Goal: Task Accomplishment & Management: Complete application form

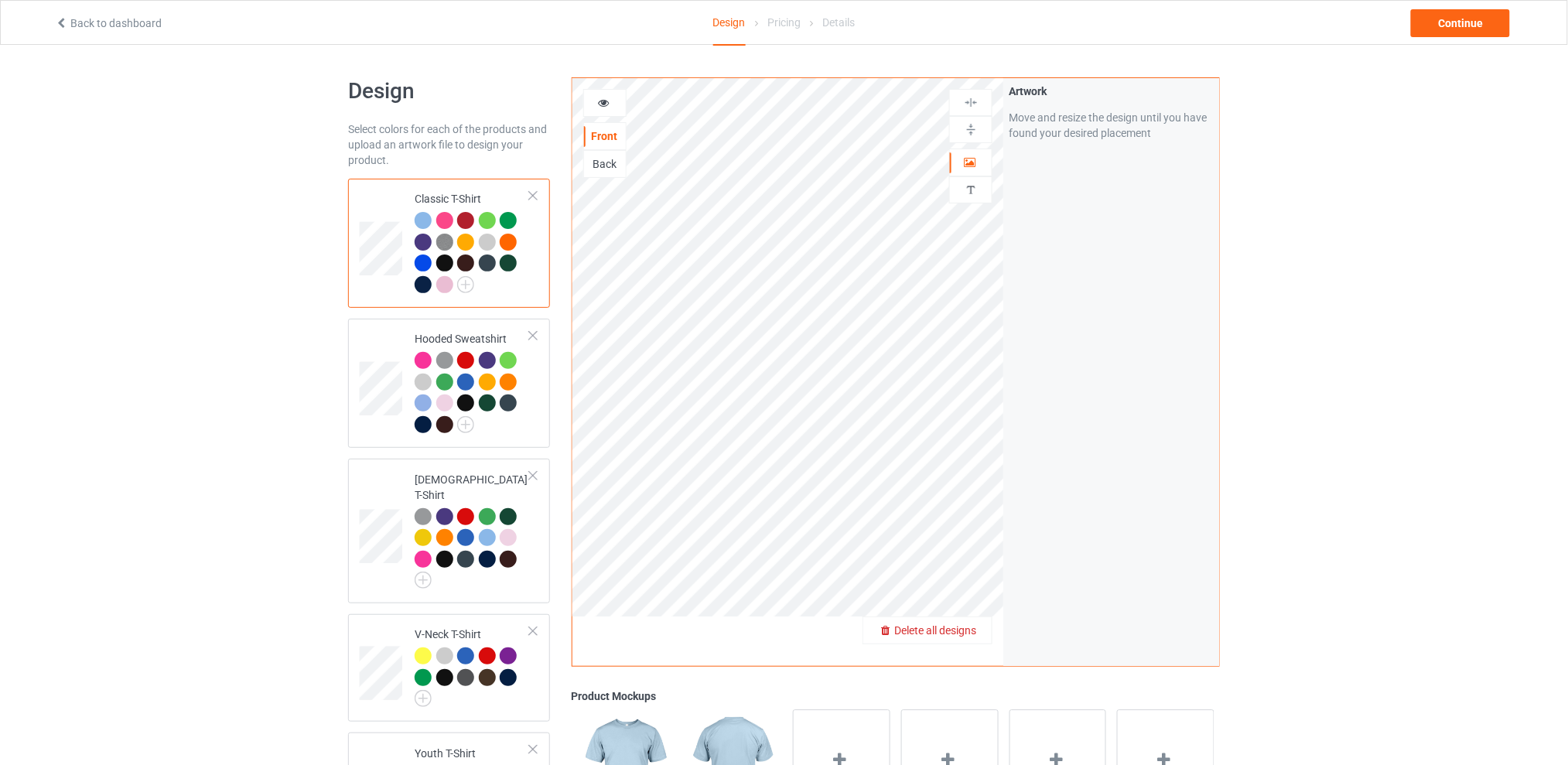
click at [969, 628] on span "Delete all designs" at bounding box center [936, 630] width 82 height 13
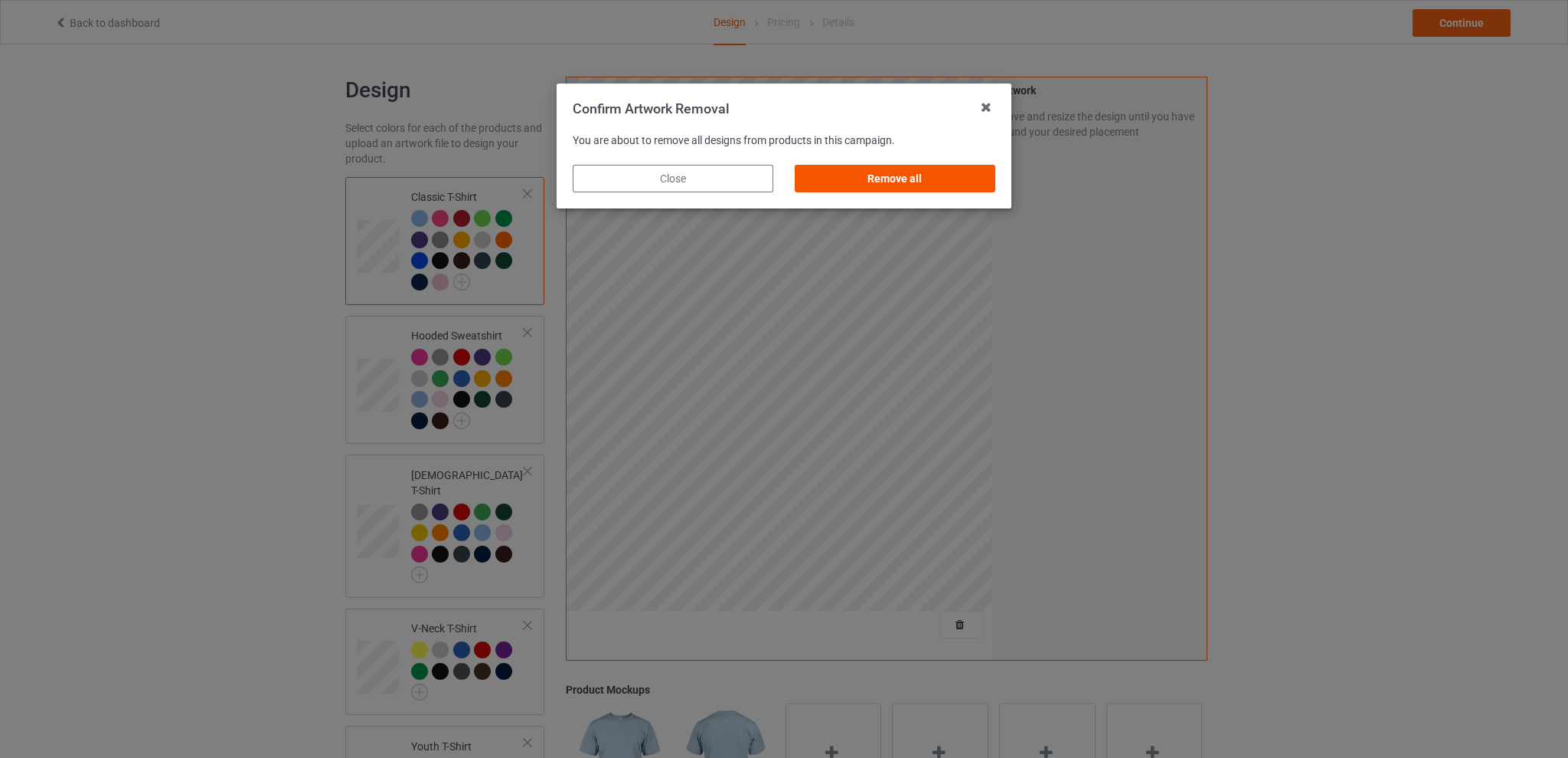
click at [922, 179] on div "Remove all" at bounding box center [895, 178] width 201 height 28
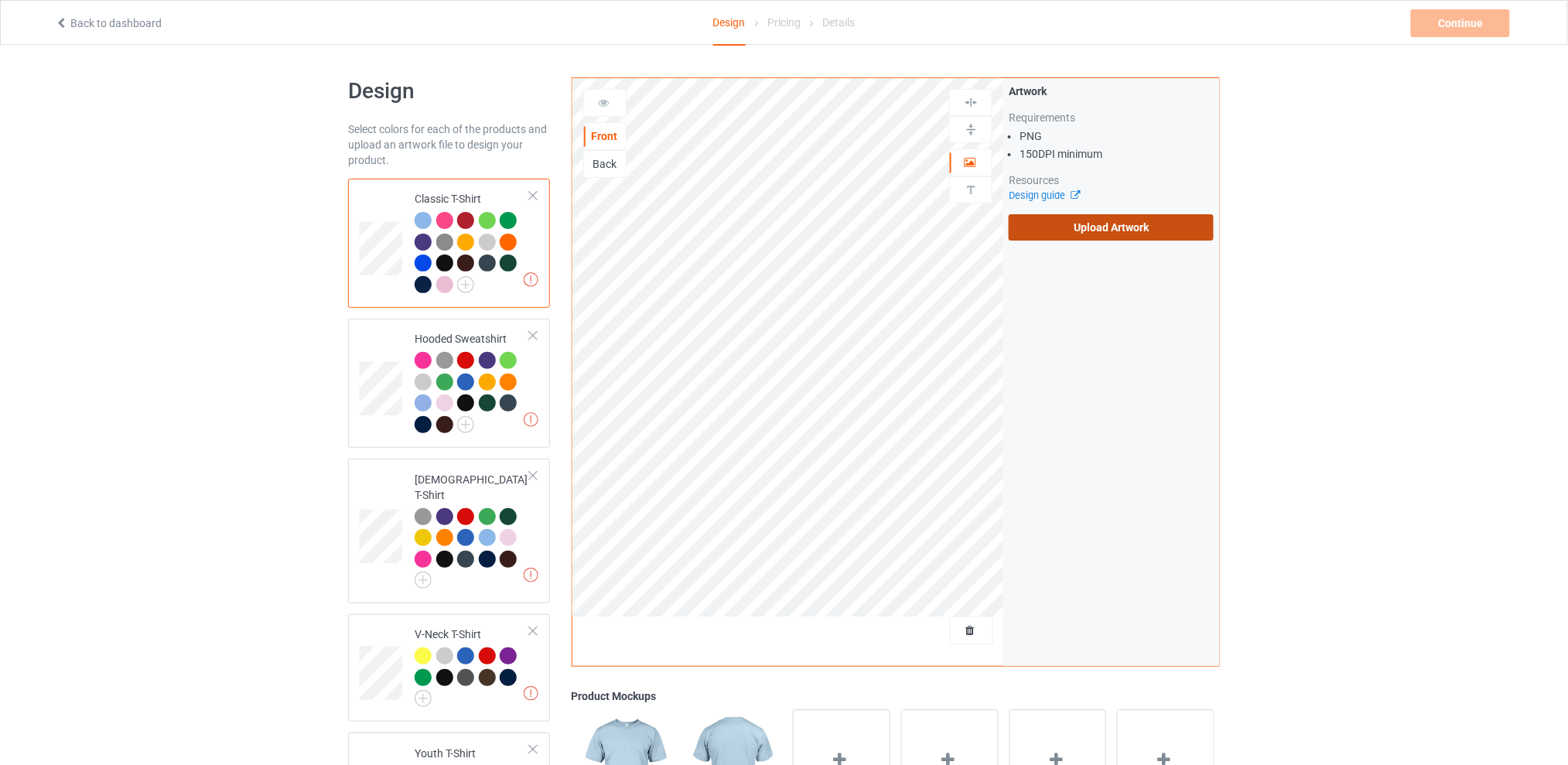
click at [1096, 236] on label "Upload Artwork" at bounding box center [1111, 227] width 205 height 26
click at [0, 0] on input "Upload Artwork" at bounding box center [0, 0] width 0 height 0
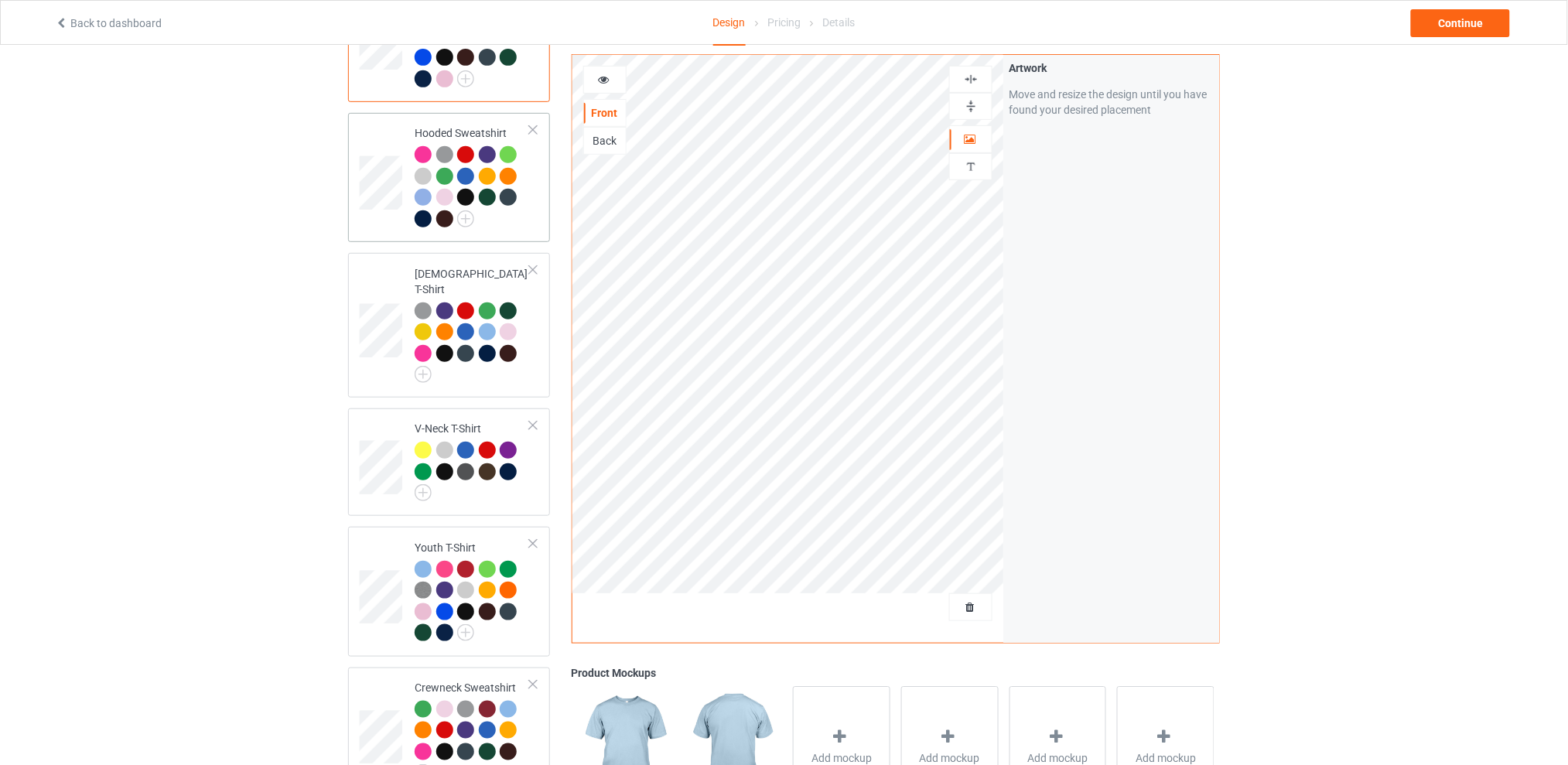
scroll to position [412, 0]
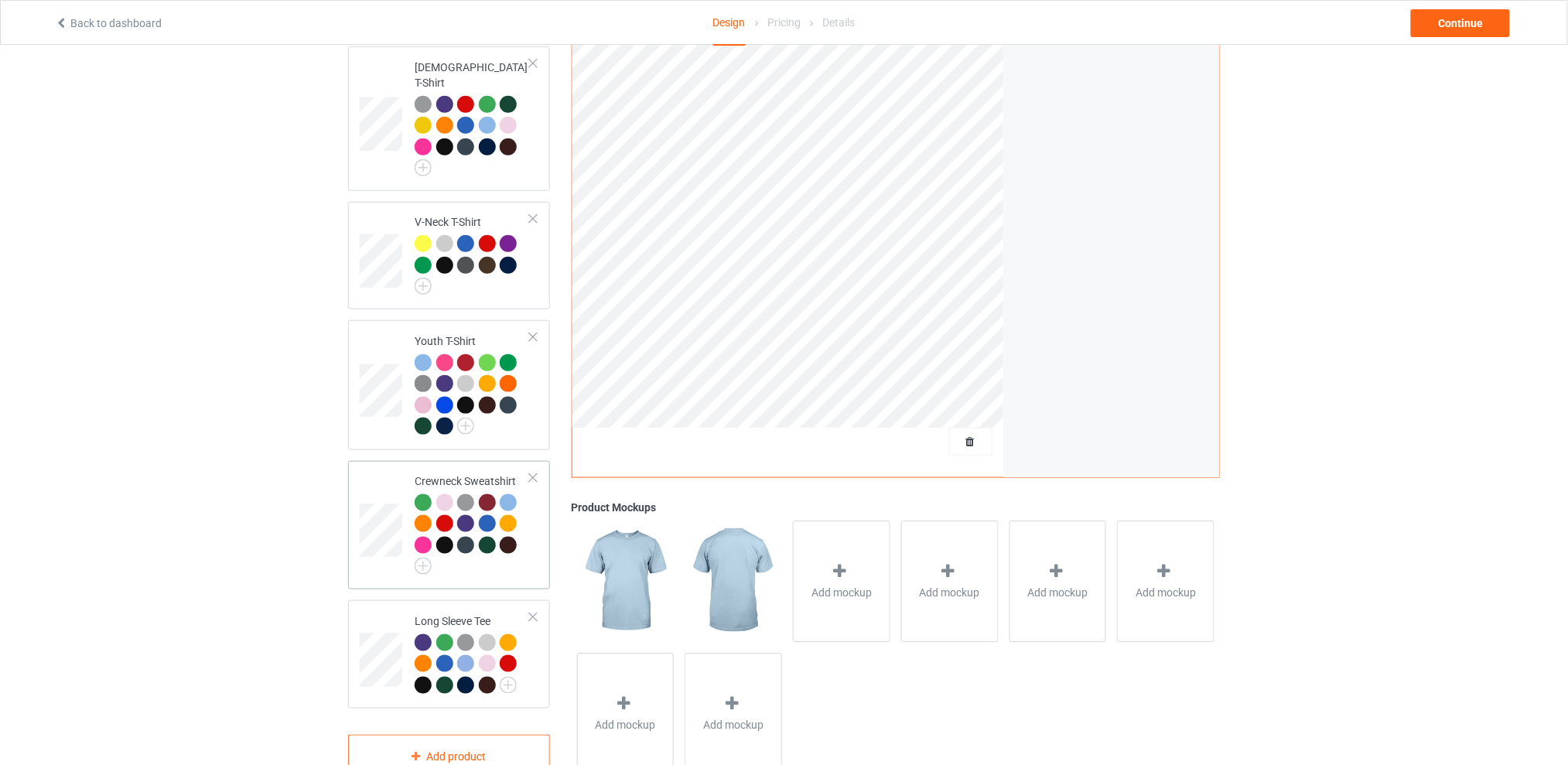
click at [442, 536] on div at bounding box center [444, 544] width 17 height 17
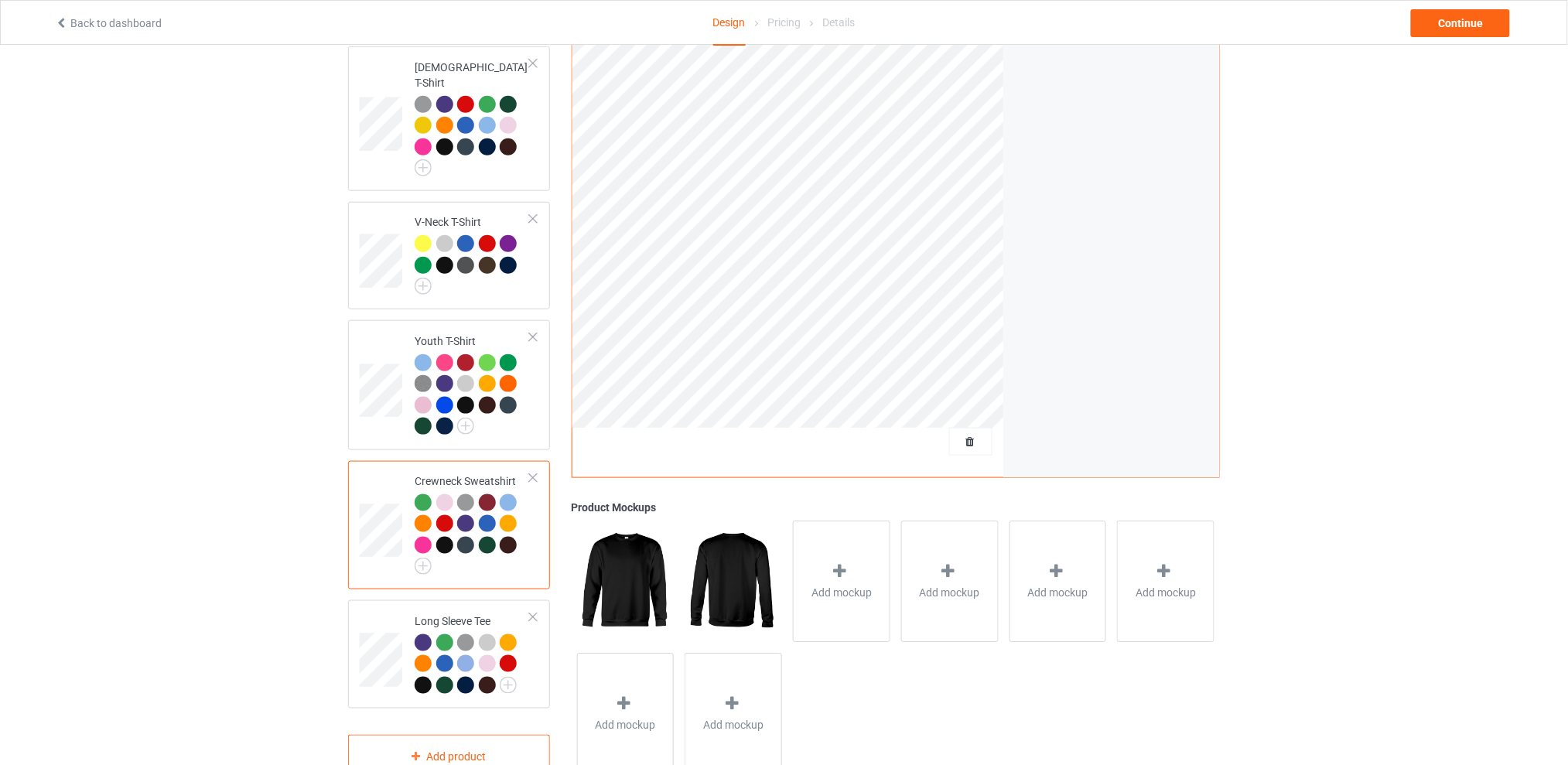
scroll to position [205, 0]
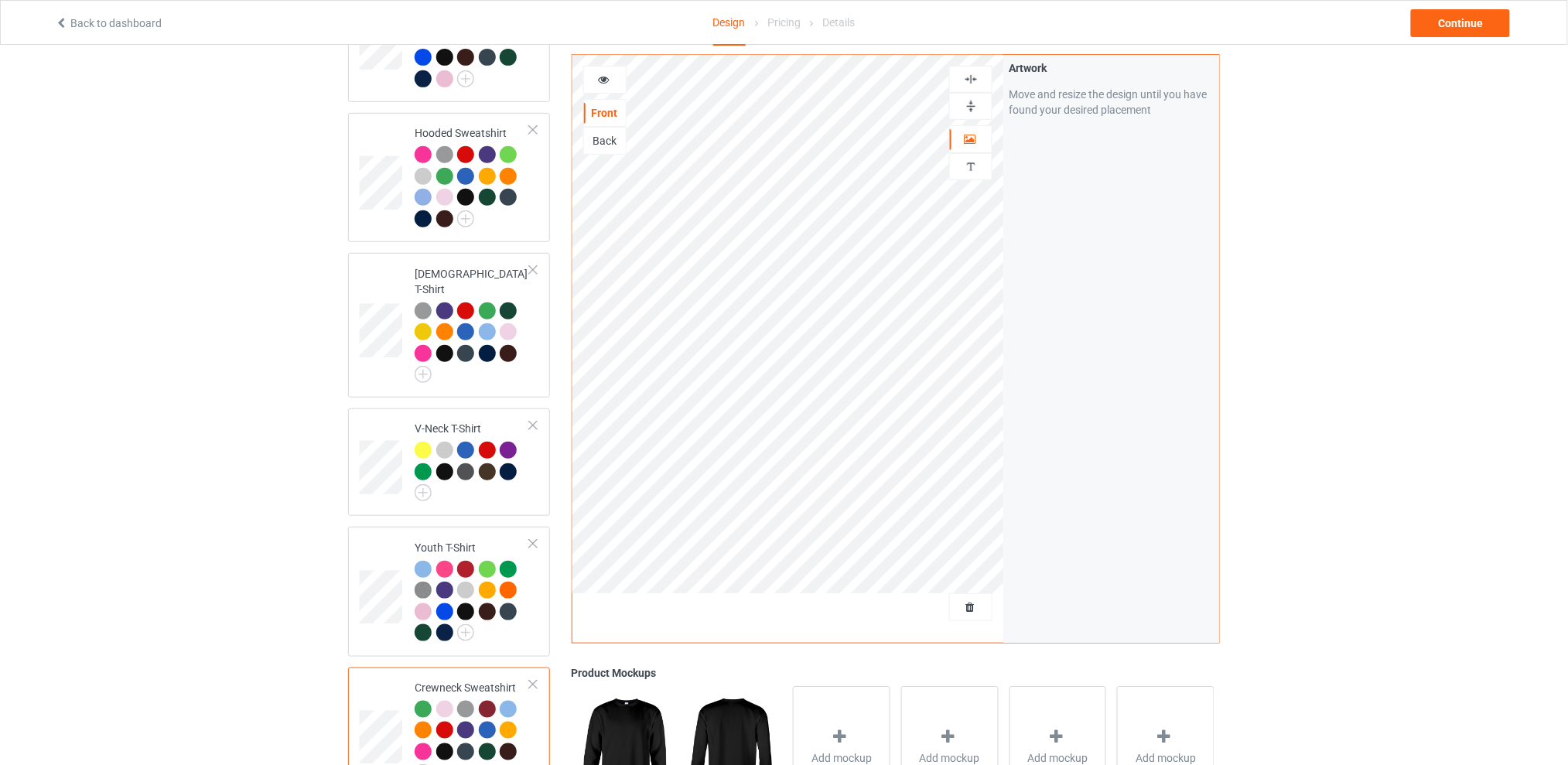
click at [1440, 286] on div "Design Select colors for each of the products and upload an artwork file to des…" at bounding box center [784, 429] width 1568 height 1180
click at [1352, 298] on div "Design Select colors for each of the products and upload an artwork file to des…" at bounding box center [784, 429] width 1568 height 1180
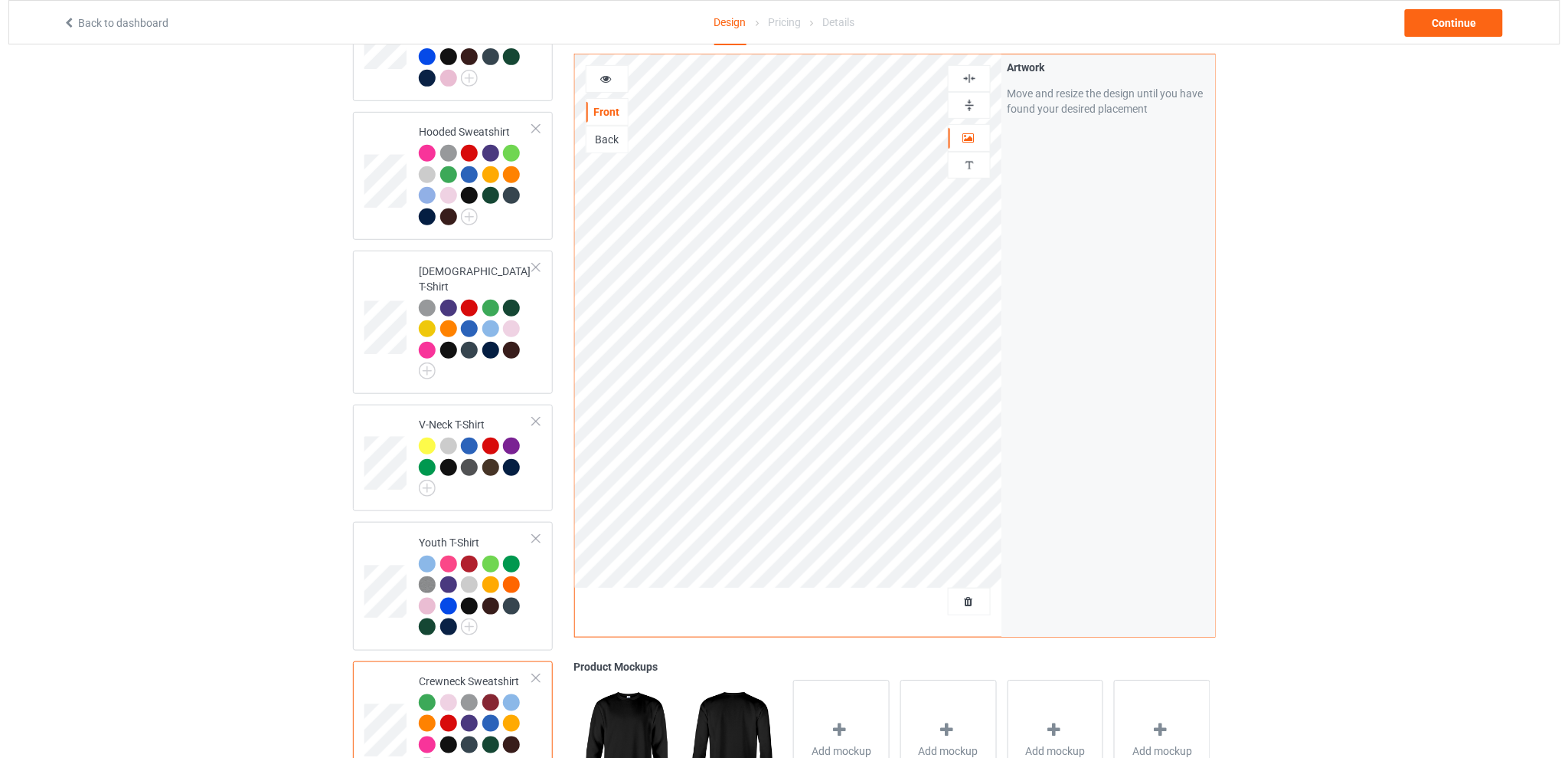
scroll to position [0, 0]
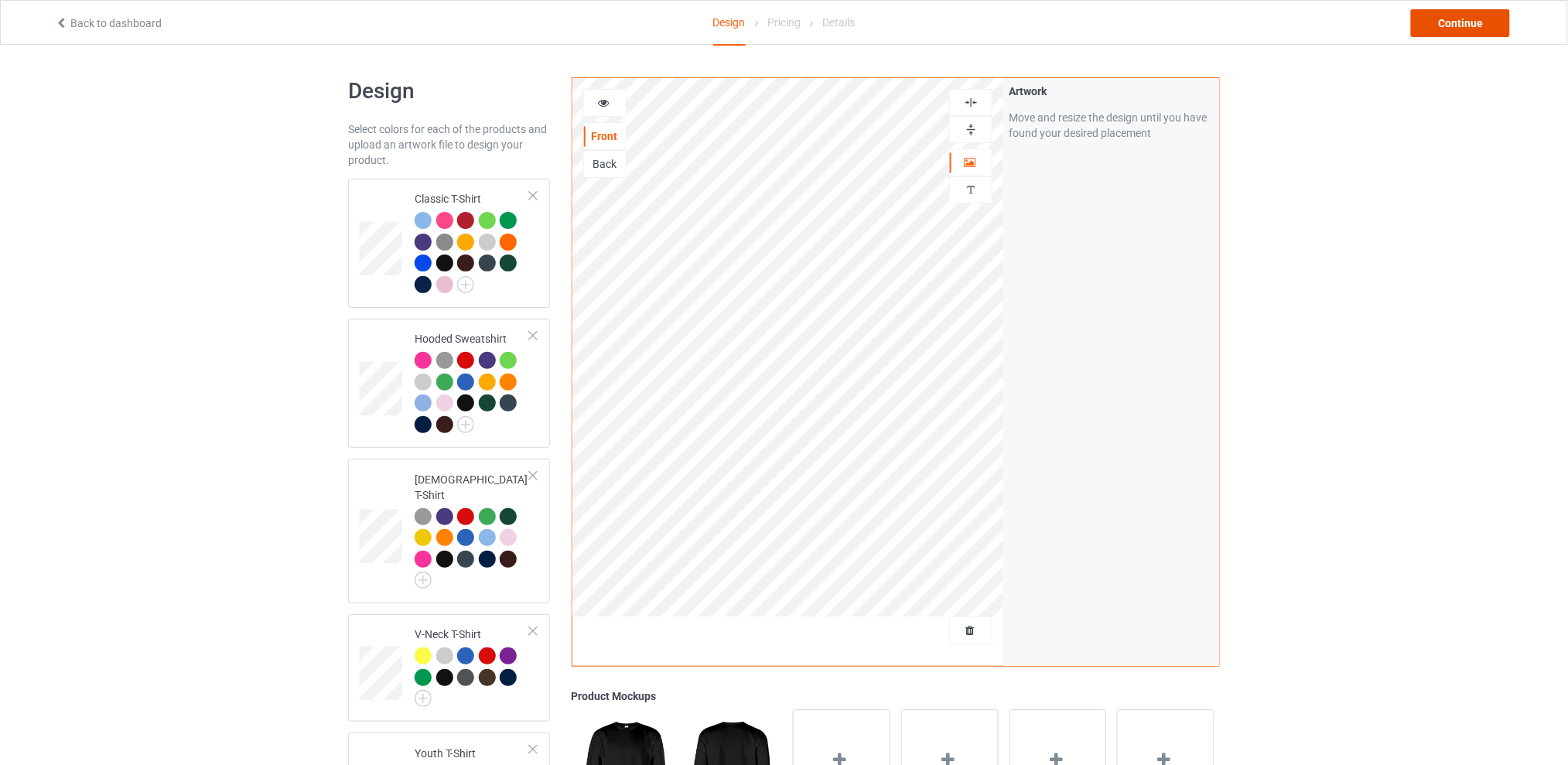
click at [1426, 17] on div "Continue" at bounding box center [1460, 23] width 99 height 28
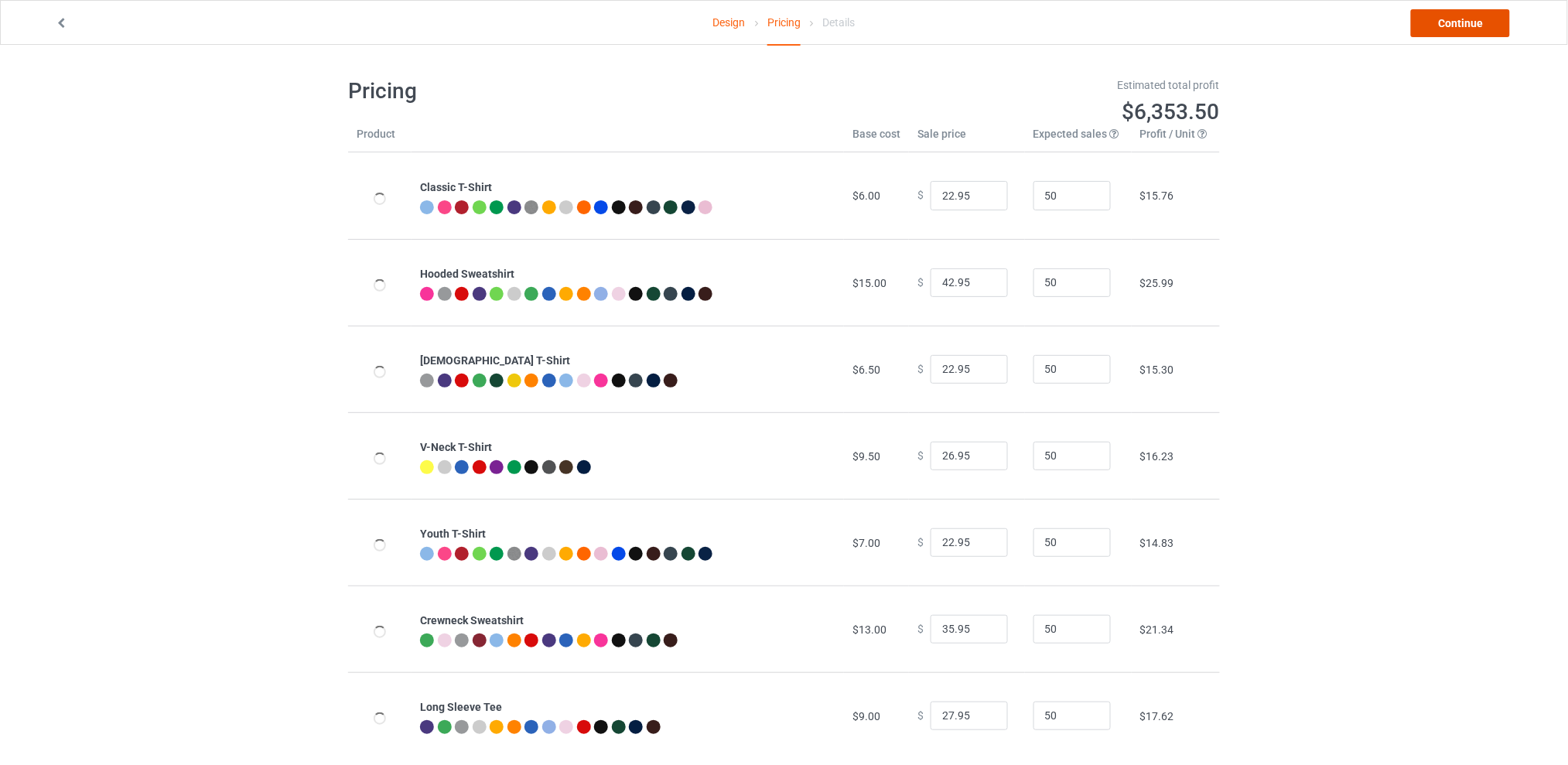
click at [1445, 21] on link "Continue" at bounding box center [1460, 23] width 99 height 28
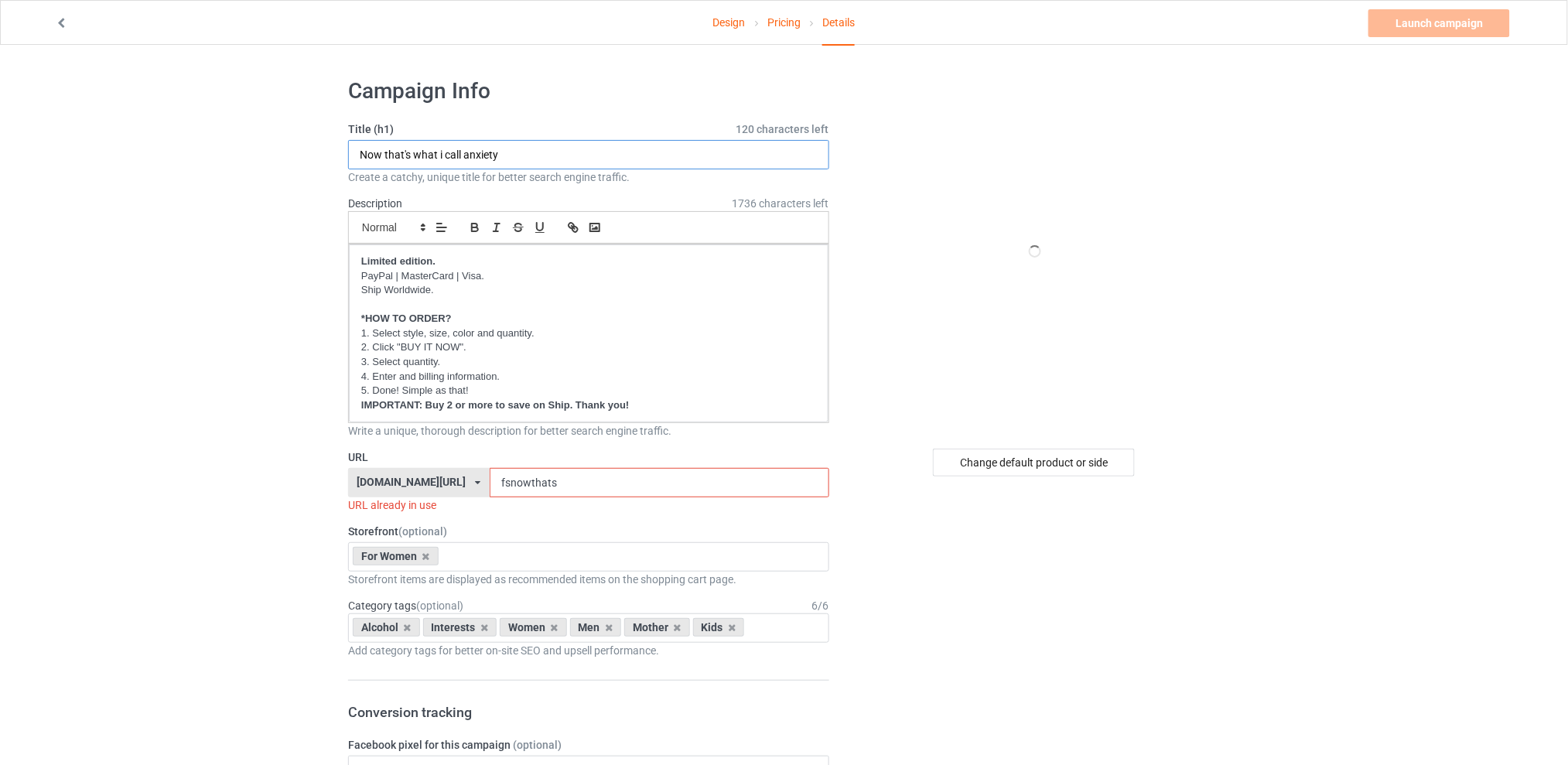
drag, startPoint x: 529, startPoint y: 155, endPoint x: 322, endPoint y: 156, distance: 207.0
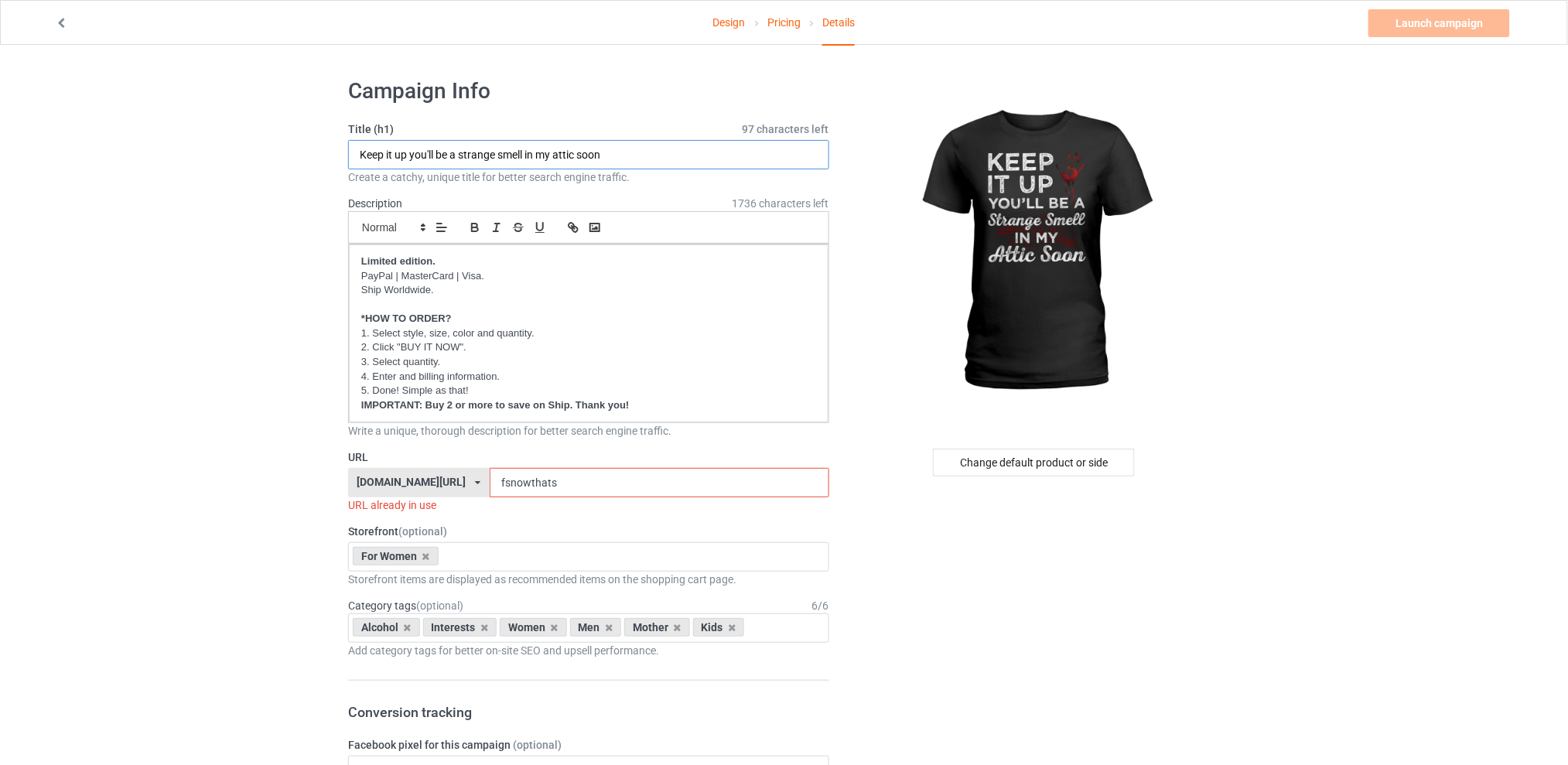
type input "Keep it up you'll be a strange smell in my attic soon"
drag, startPoint x: 584, startPoint y: 478, endPoint x: 480, endPoint y: 480, distance: 104.0
click at [480, 480] on div "tattooskullfashion.com/ skulltattoosfashion.com/ tattooskullfashion.com/ teechi…" at bounding box center [589, 482] width 481 height 29
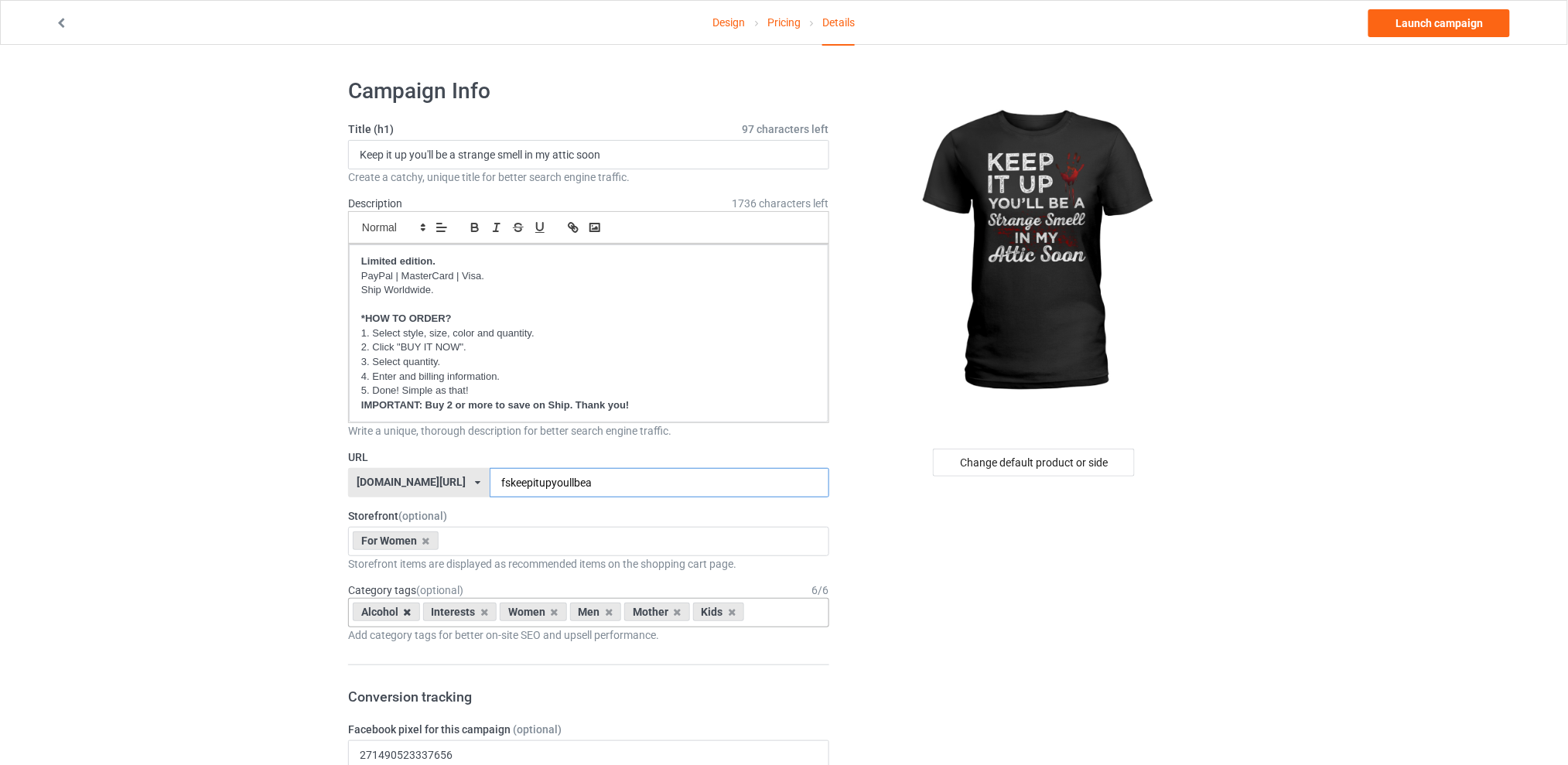
type input "fskeepitupyoullbea"
click at [404, 611] on icon at bounding box center [407, 611] width 8 height 10
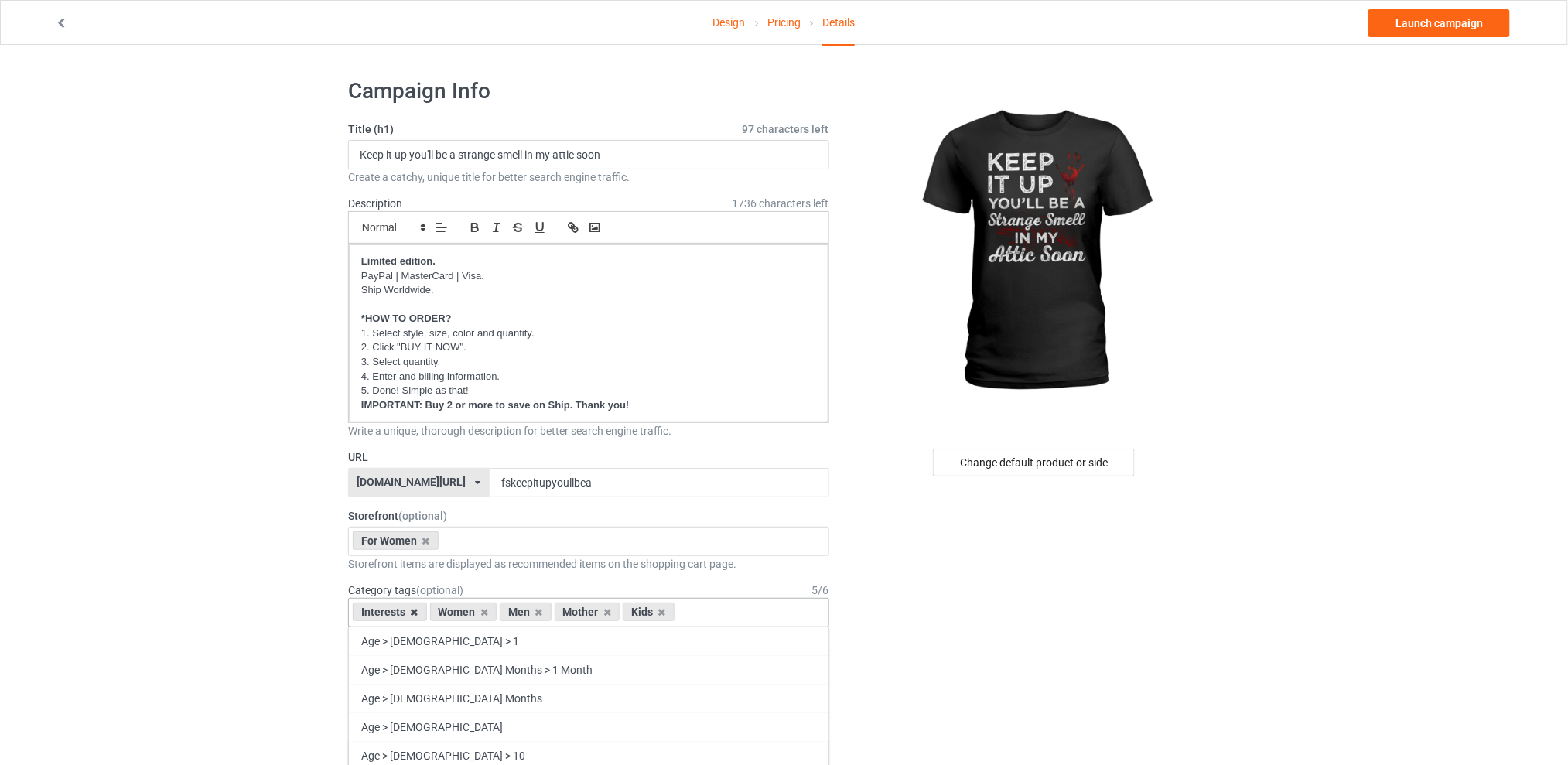
click at [413, 612] on icon at bounding box center [414, 611] width 8 height 10
click at [461, 611] on icon at bounding box center [461, 611] width 8 height 10
click at [472, 609] on icon at bounding box center [476, 611] width 8 height 10
click at [464, 611] on icon at bounding box center [461, 611] width 8 height 10
click at [1024, 461] on div "Change default product or side" at bounding box center [1033, 462] width 202 height 28
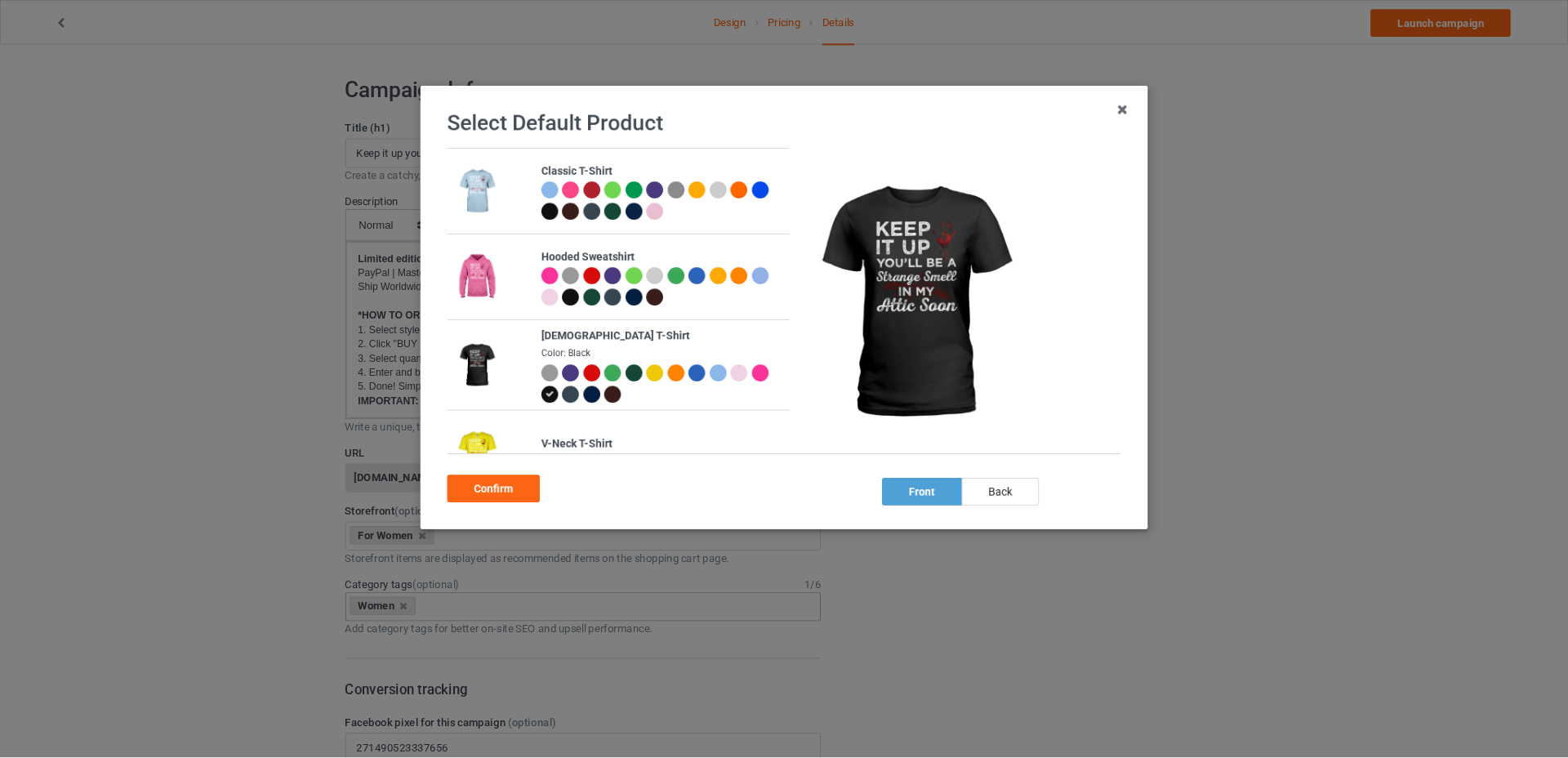
scroll to position [320, 0]
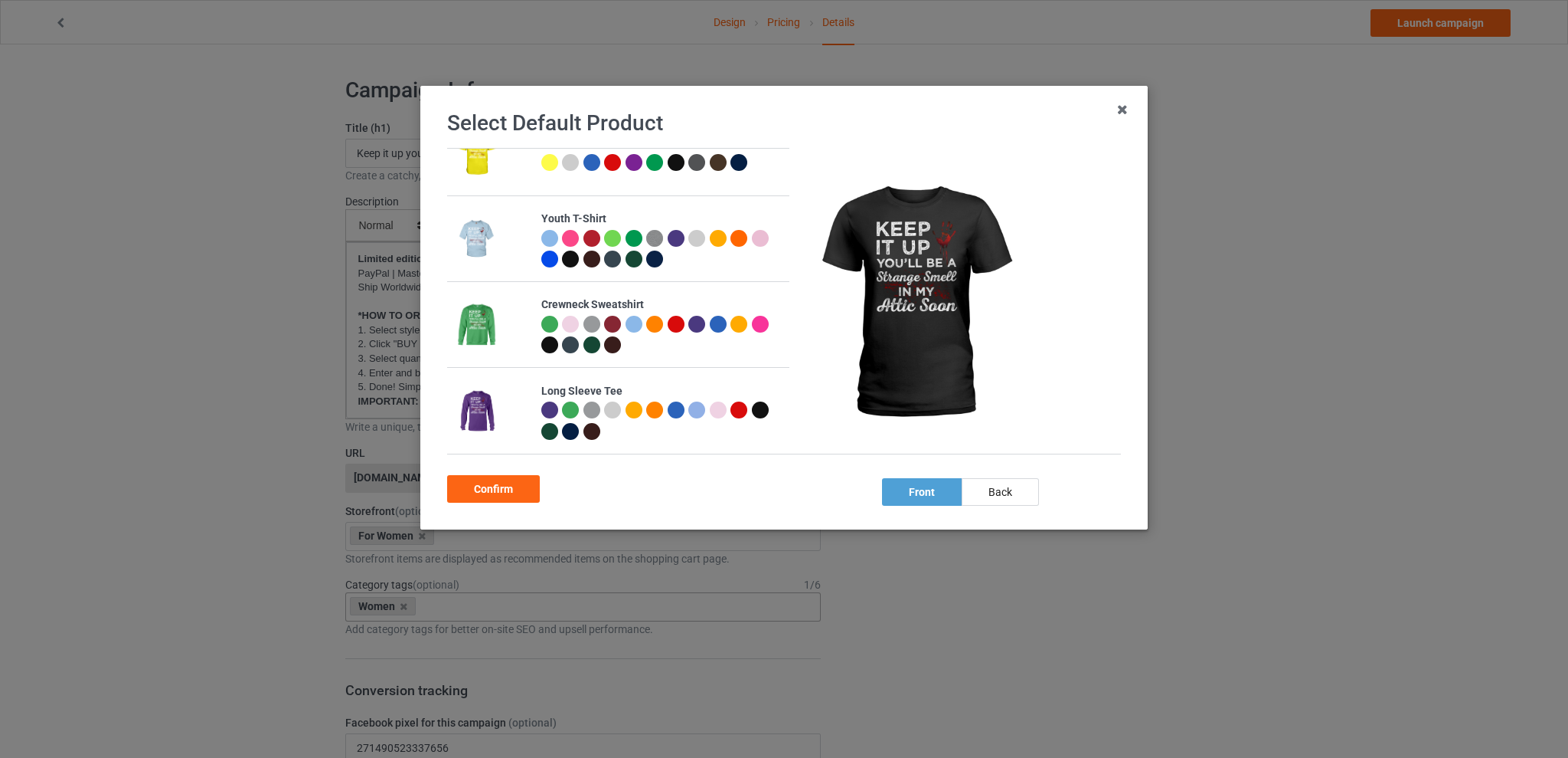
click at [558, 344] on div at bounding box center [550, 344] width 17 height 17
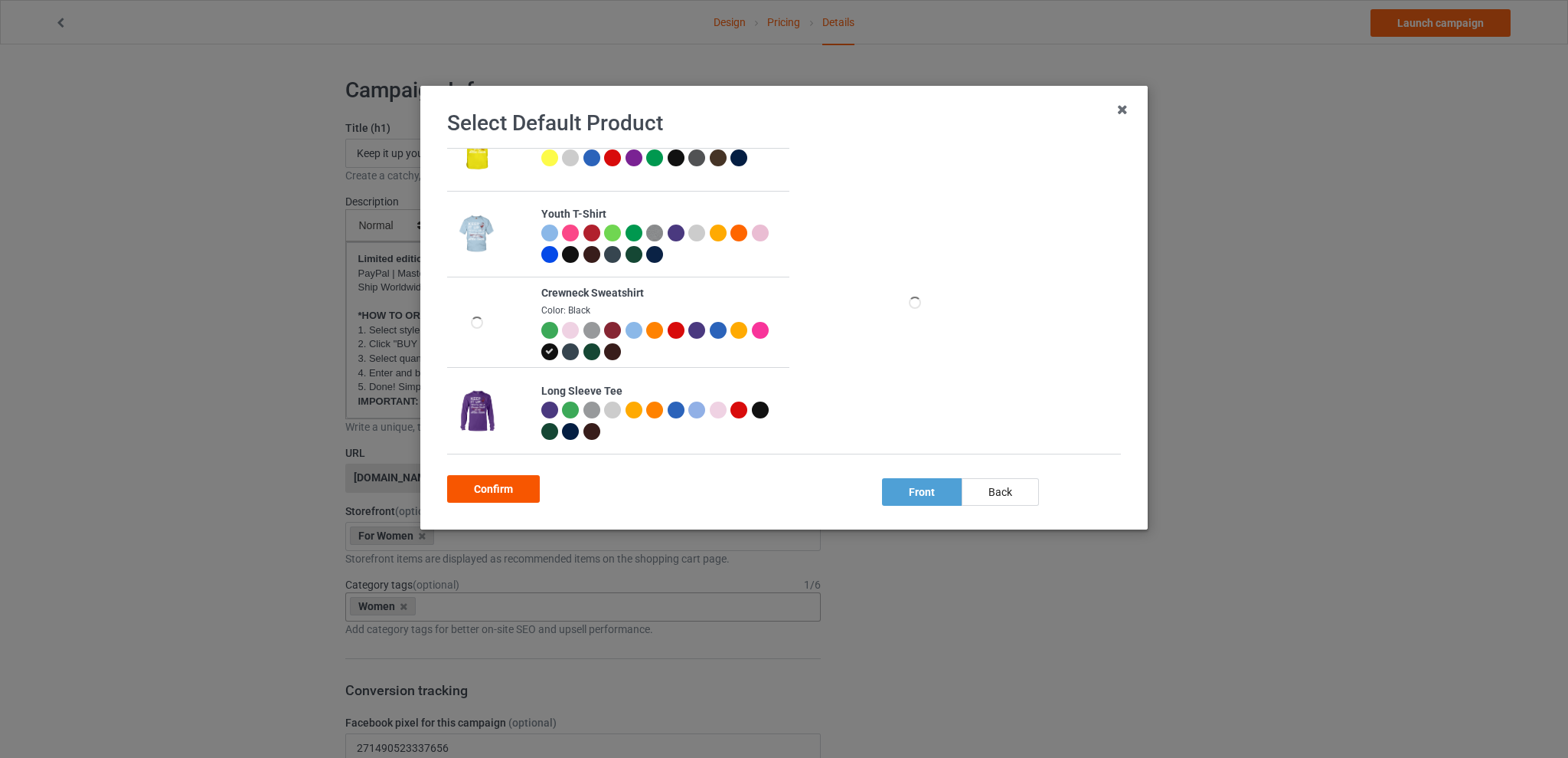
click at [501, 489] on div "Confirm" at bounding box center [493, 488] width 92 height 28
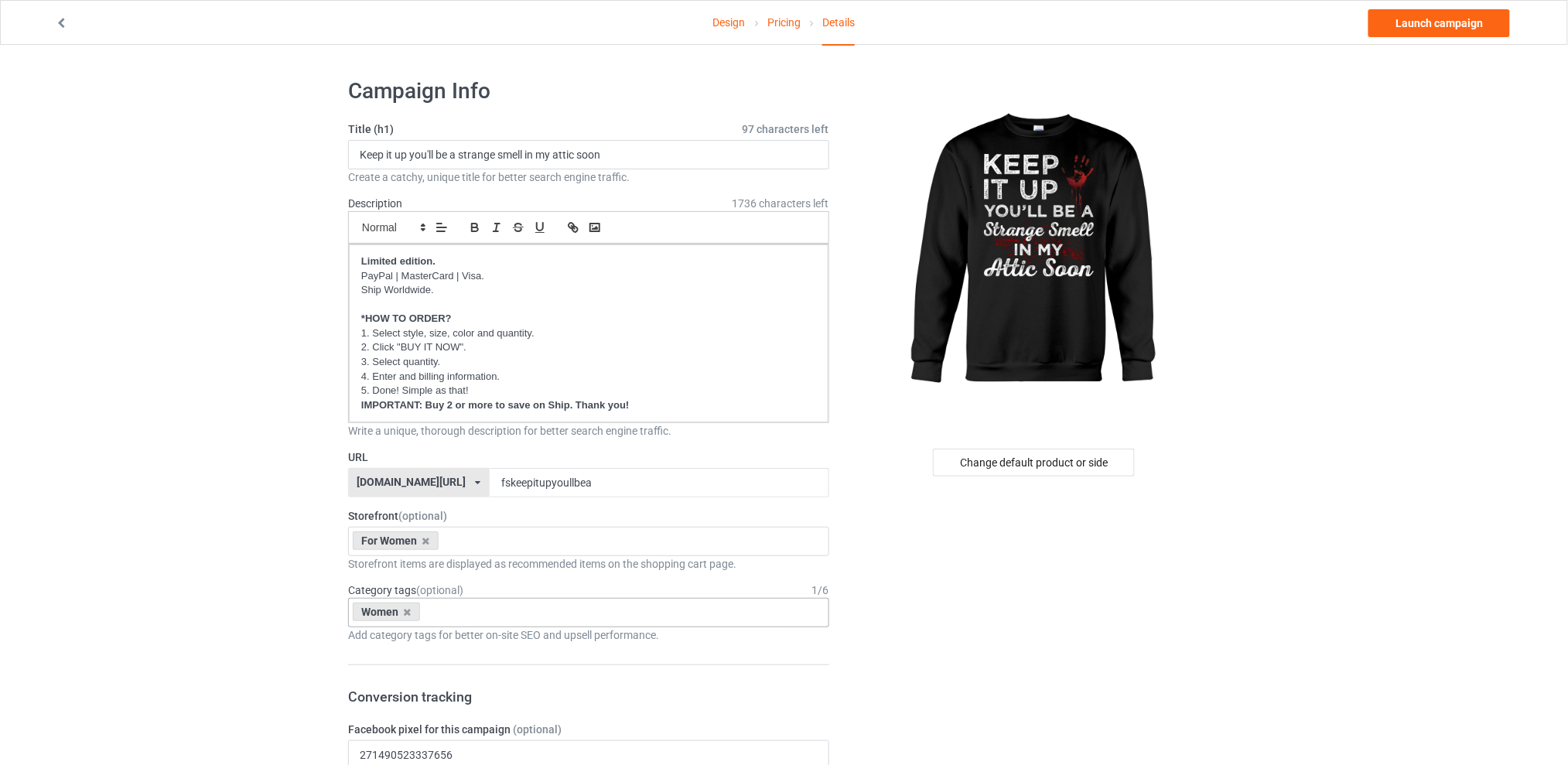
click at [1418, 17] on link "Launch campaign" at bounding box center [1440, 23] width 141 height 28
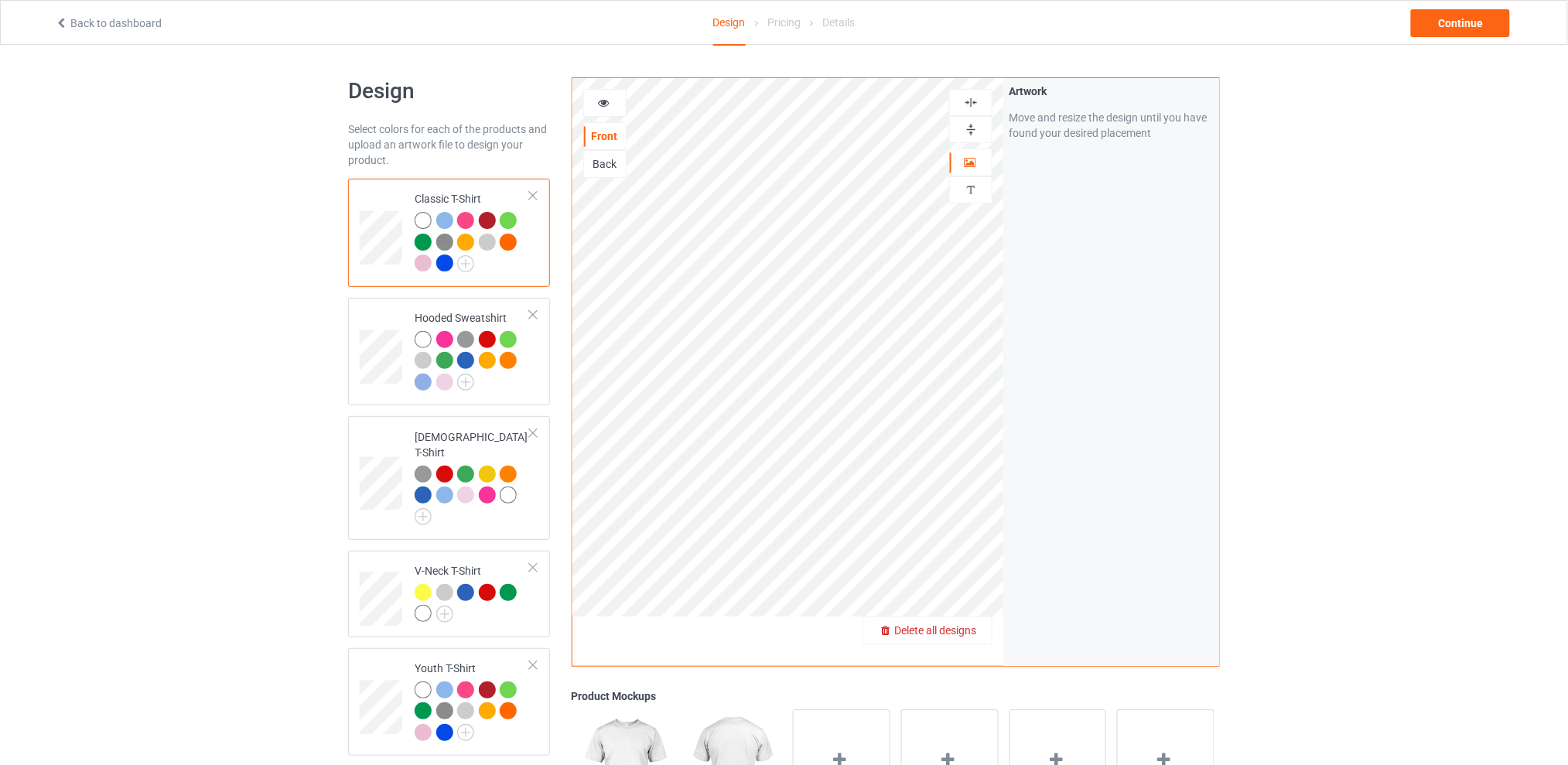
click at [970, 629] on span "Delete all designs" at bounding box center [936, 630] width 82 height 13
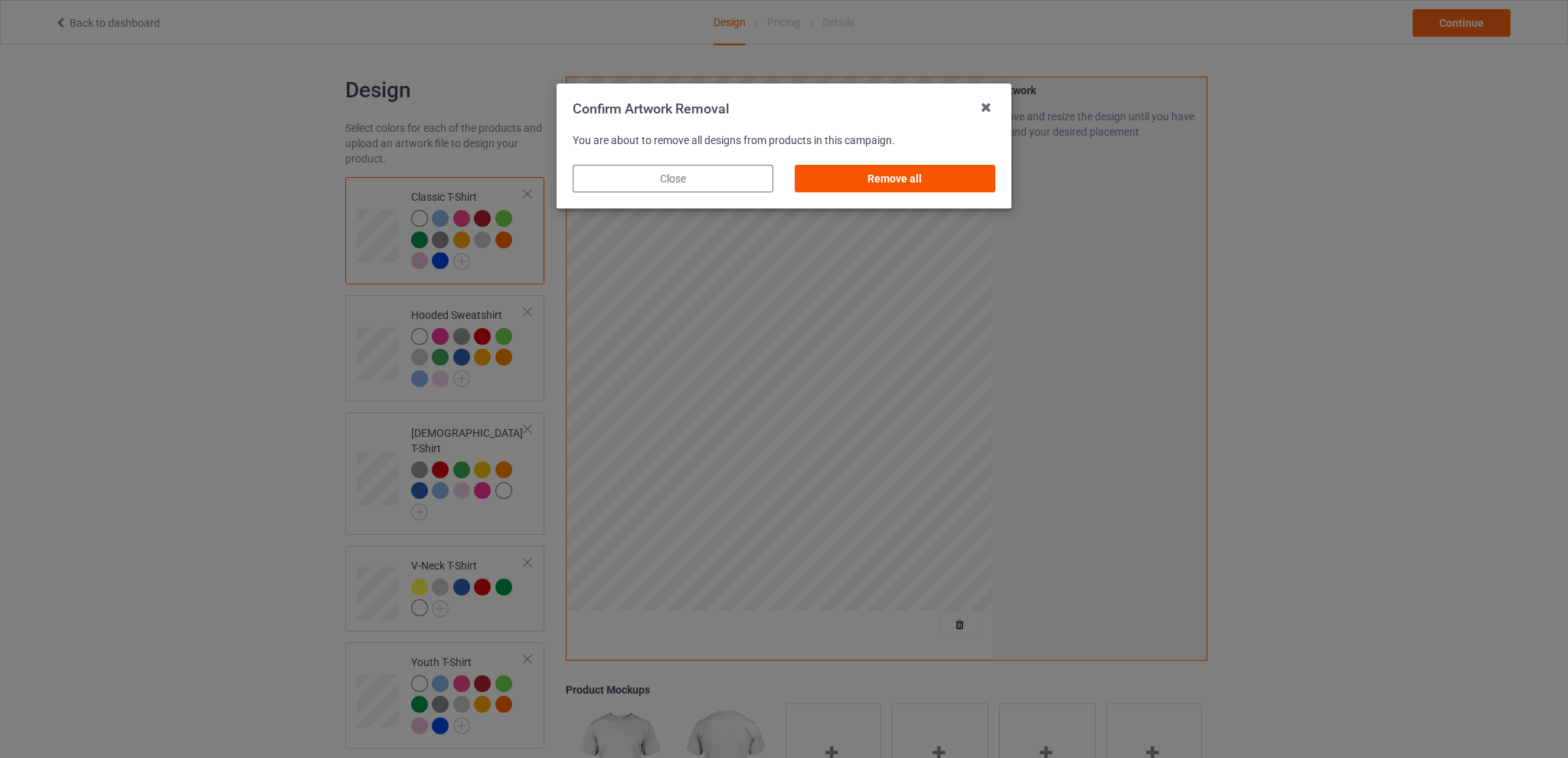
click at [914, 179] on div "Remove all" at bounding box center [895, 178] width 201 height 28
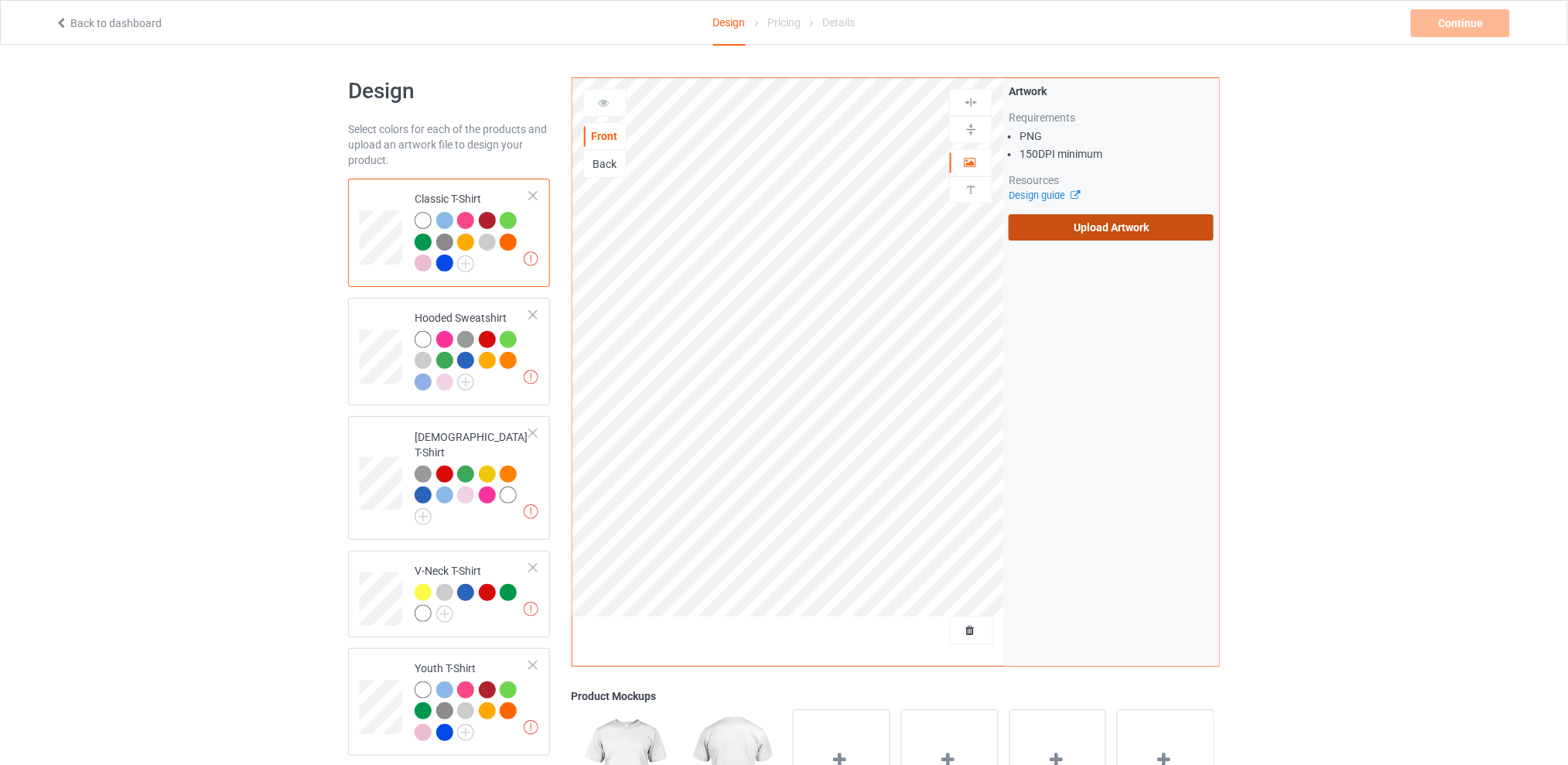
click at [1095, 228] on label "Upload Artwork" at bounding box center [1111, 227] width 205 height 26
click at [0, 0] on input "Upload Artwork" at bounding box center [0, 0] width 0 height 0
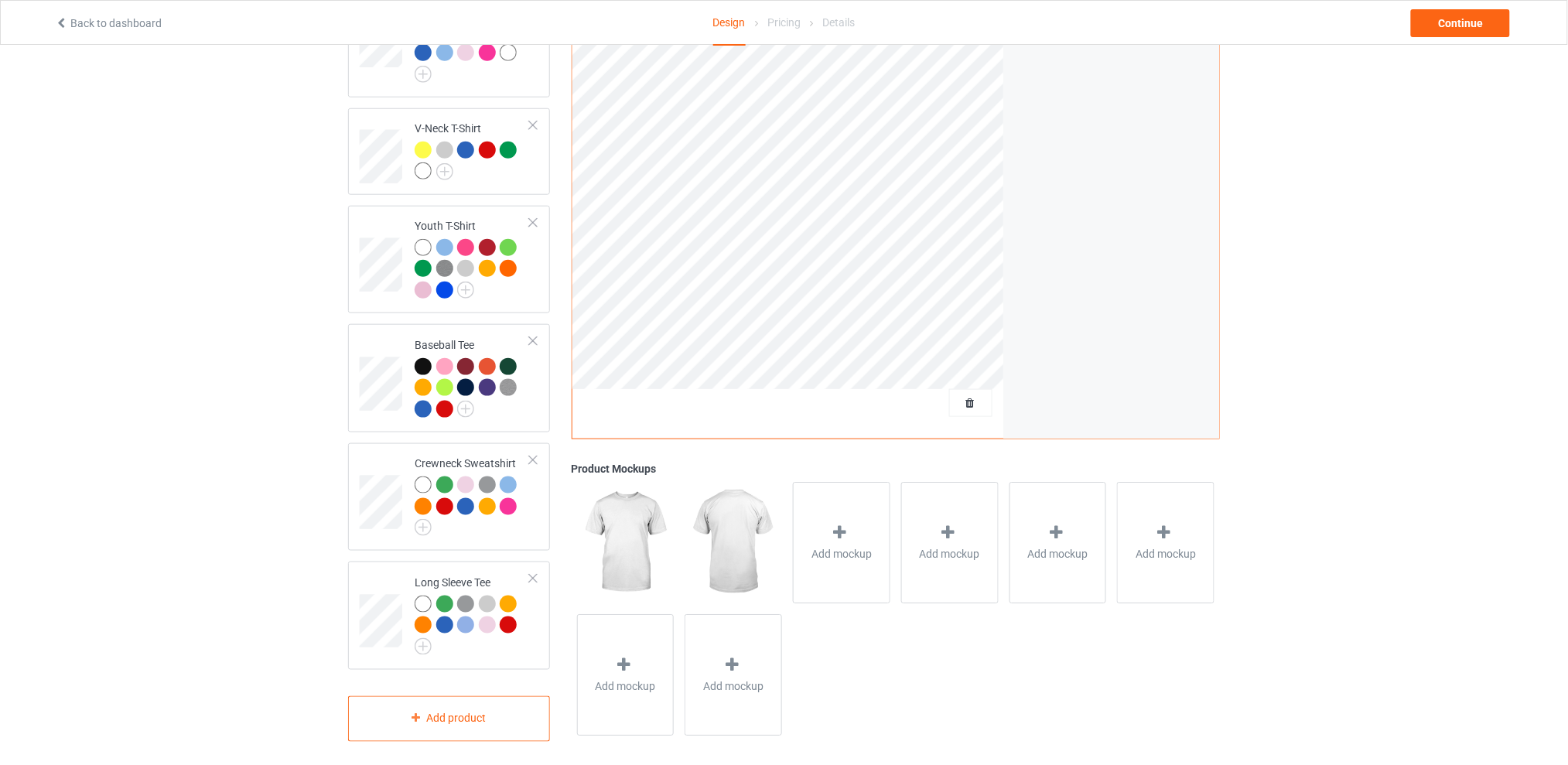
scroll to position [30, 0]
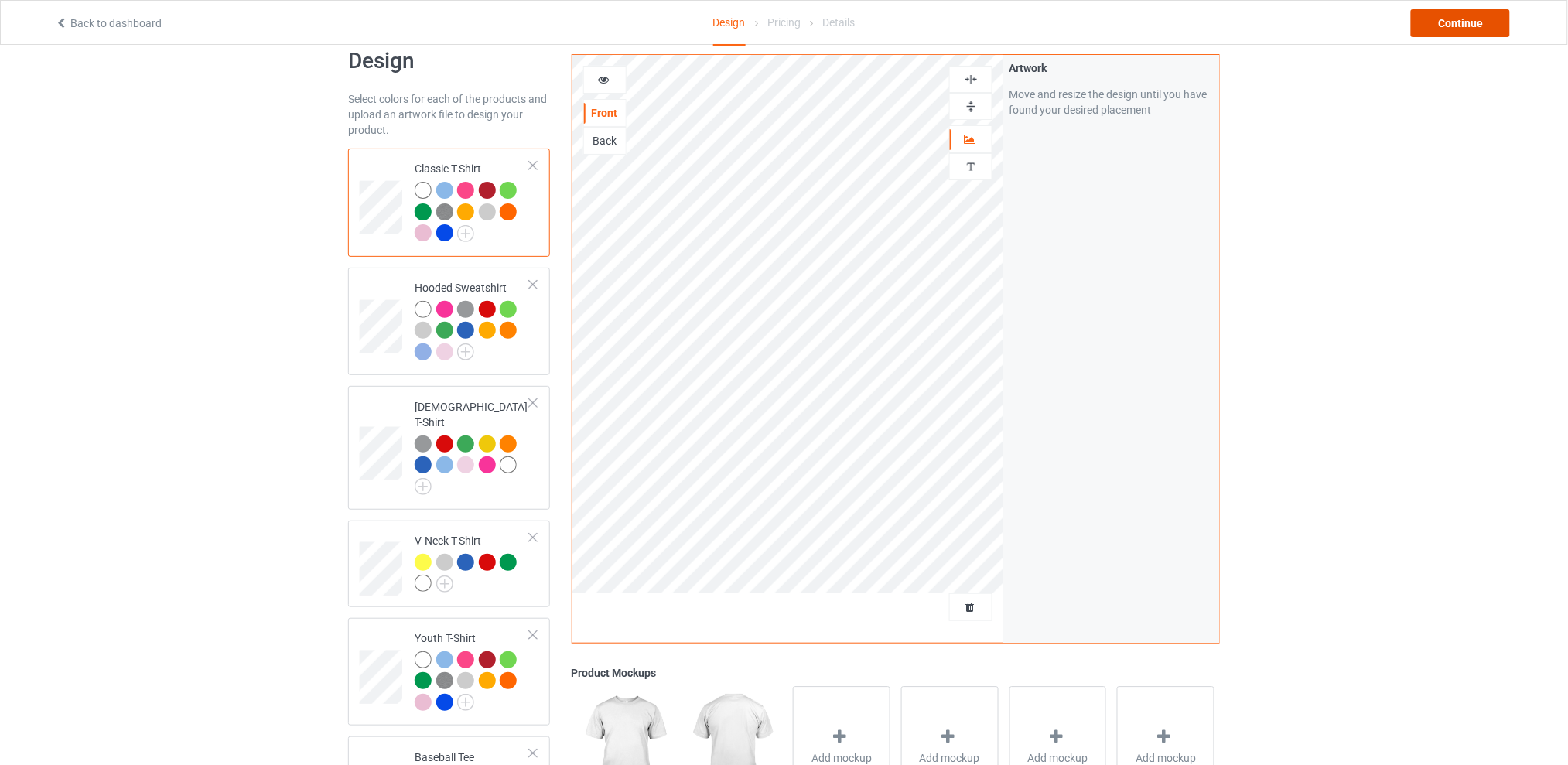
click at [1486, 25] on div "Continue" at bounding box center [1460, 23] width 99 height 28
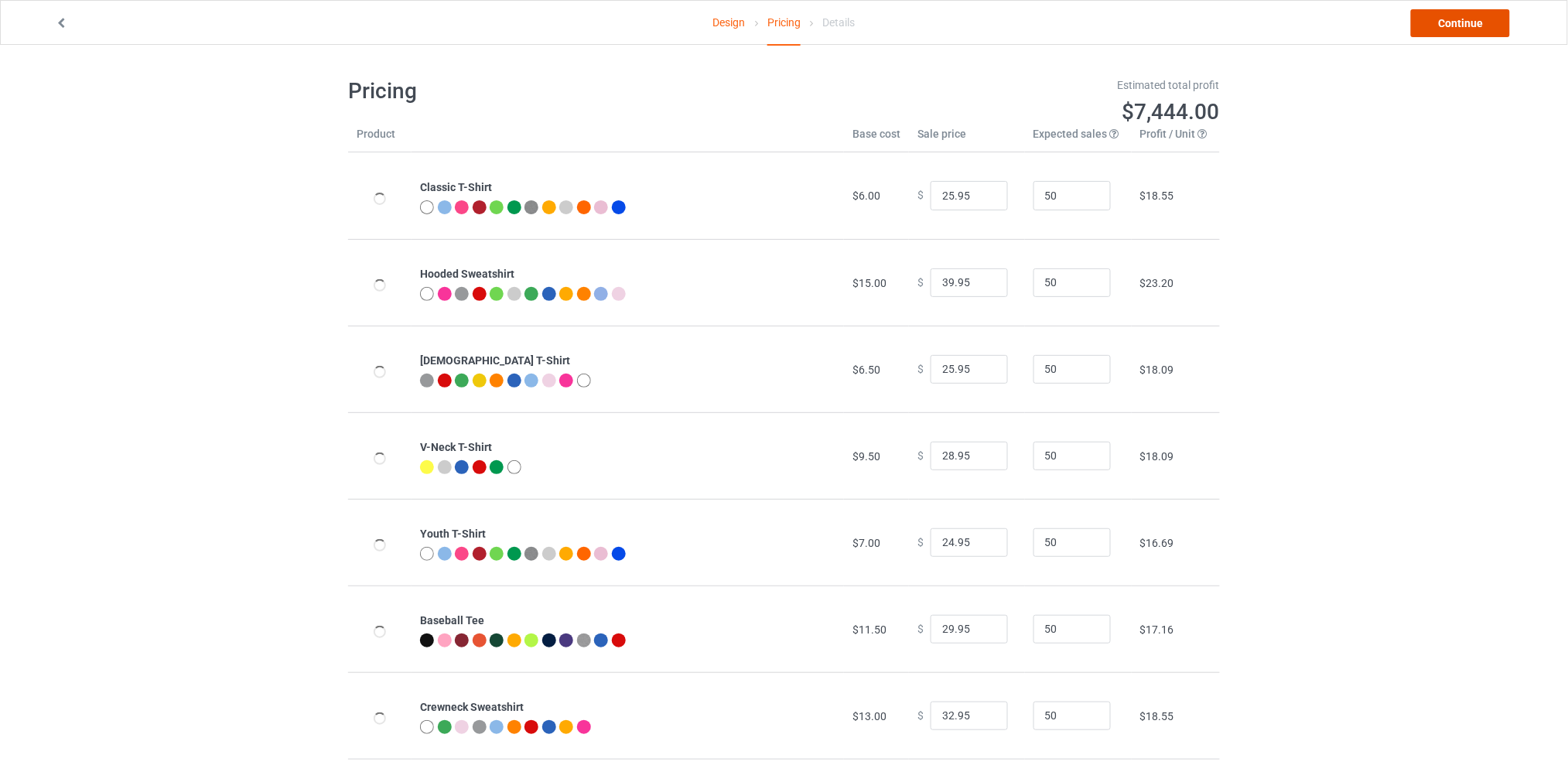
click at [1434, 20] on link "Continue" at bounding box center [1460, 23] width 99 height 28
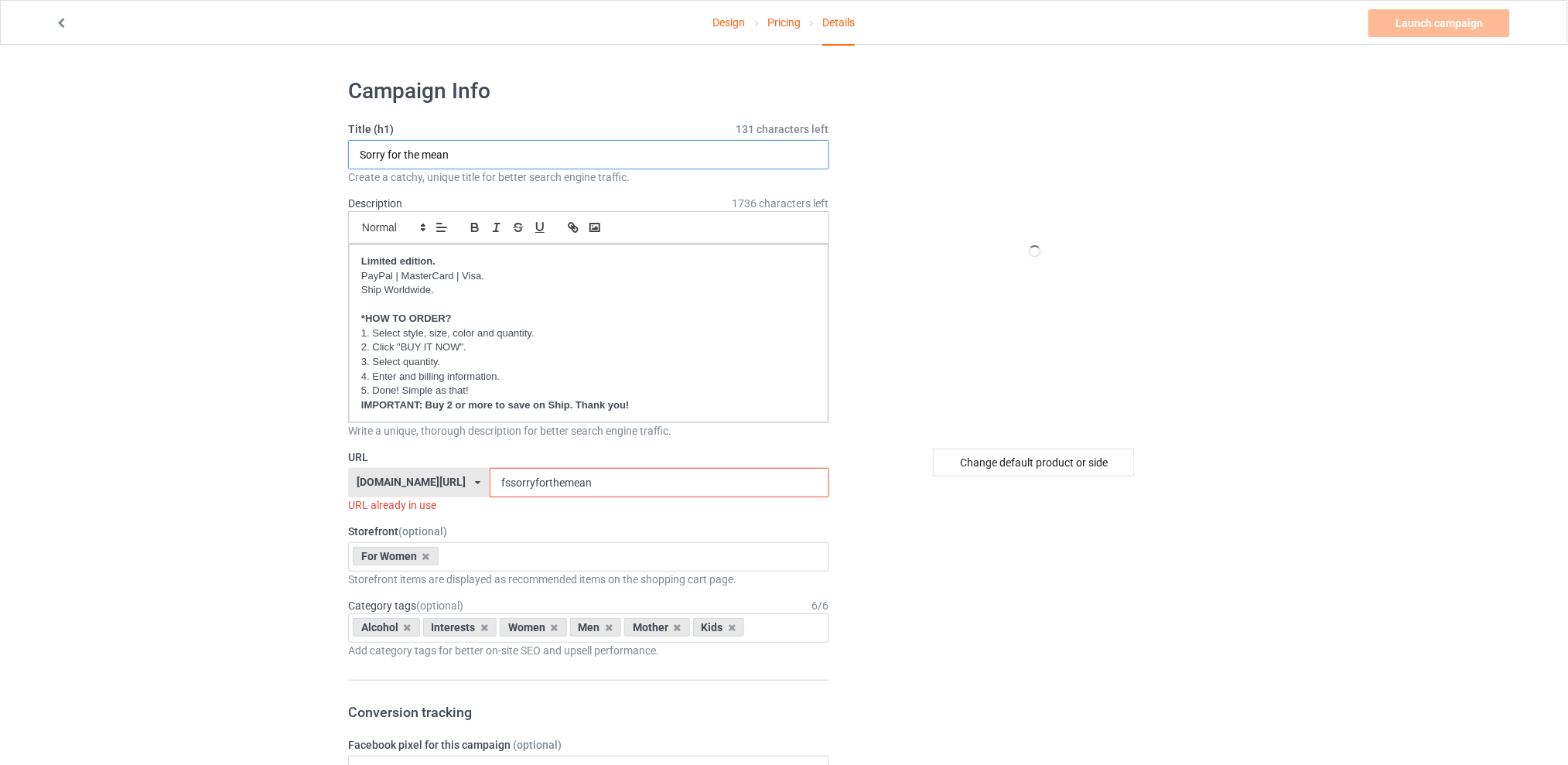
drag, startPoint x: 487, startPoint y: 157, endPoint x: 373, endPoint y: 157, distance: 114.0
click at [373, 157] on input "Sorry for the mean" at bounding box center [589, 155] width 481 height 29
drag, startPoint x: 373, startPoint y: 157, endPoint x: 363, endPoint y: 148, distance: 13.5
click at [372, 157] on input "Sorry for the mean" at bounding box center [589, 155] width 481 height 29
type input "S"
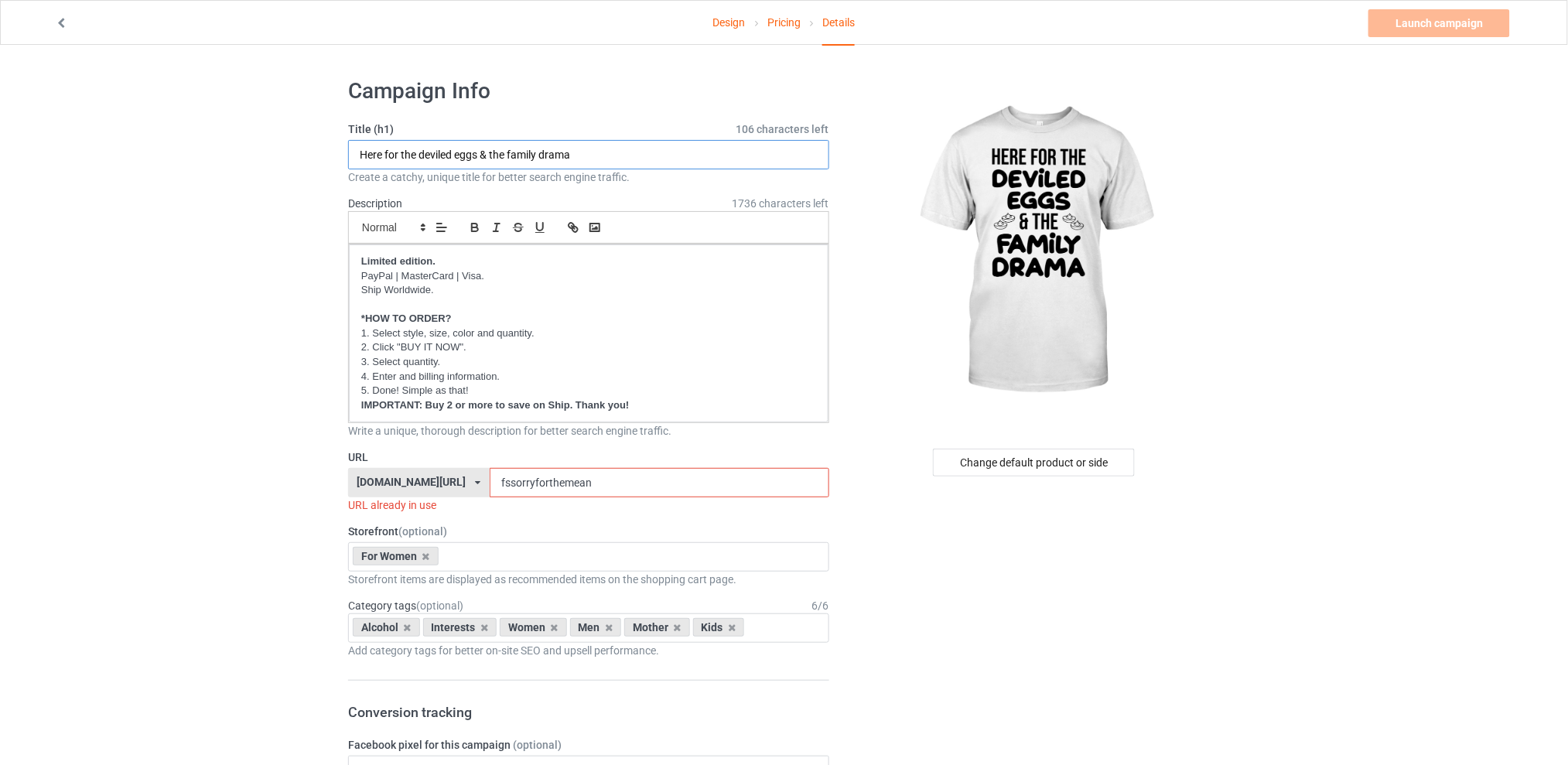
type input "Here for the deviled eggs & the family drama"
drag, startPoint x: 612, startPoint y: 484, endPoint x: 468, endPoint y: 477, distance: 144.2
click at [468, 477] on div "[DOMAIN_NAME][URL] [DOMAIN_NAME][URL] [DOMAIN_NAME][URL] [DOMAIN_NAME][URL] 5d7…" at bounding box center [589, 482] width 481 height 29
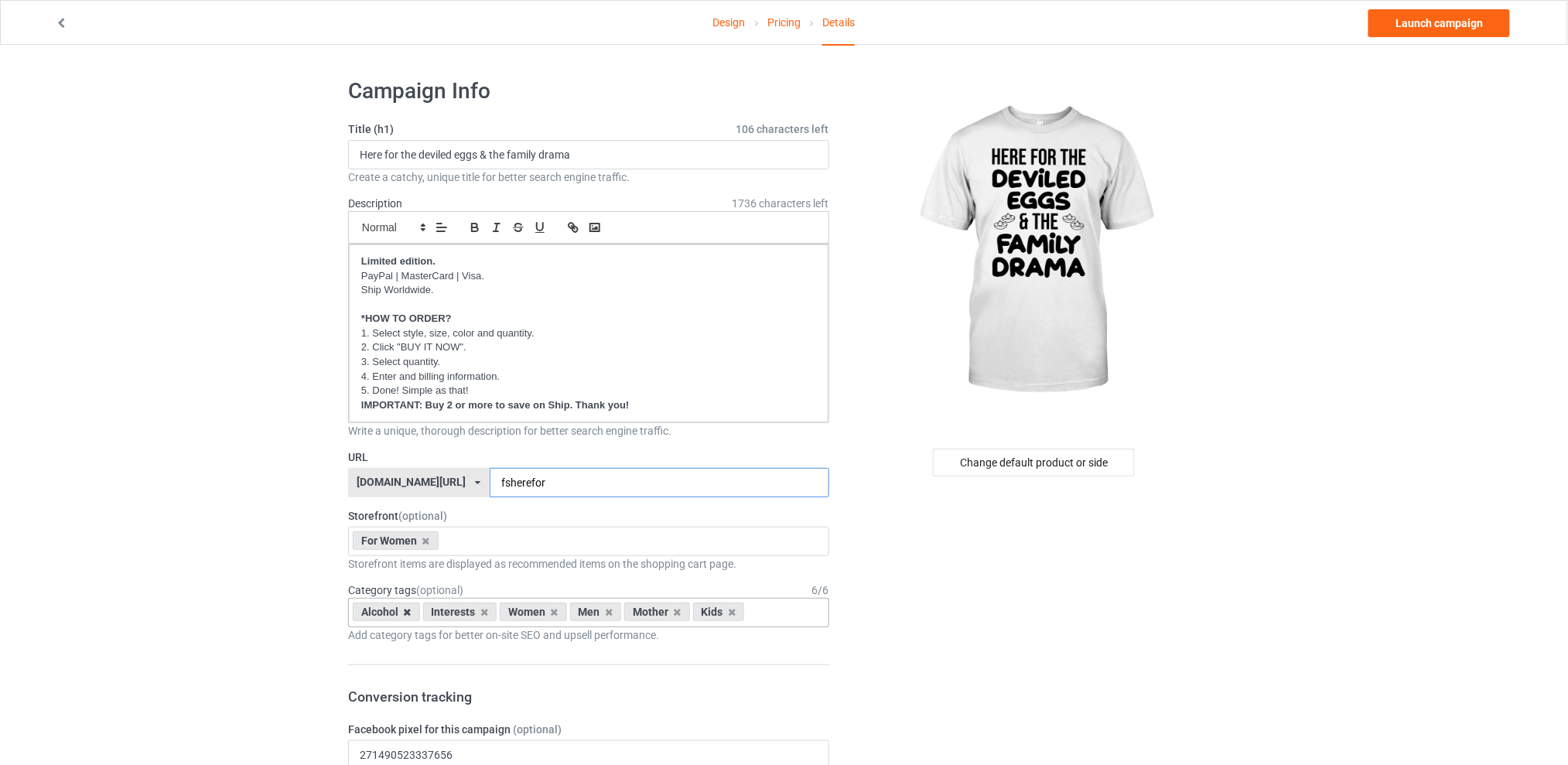
type input "fsherefor"
click at [406, 611] on icon at bounding box center [407, 611] width 8 height 10
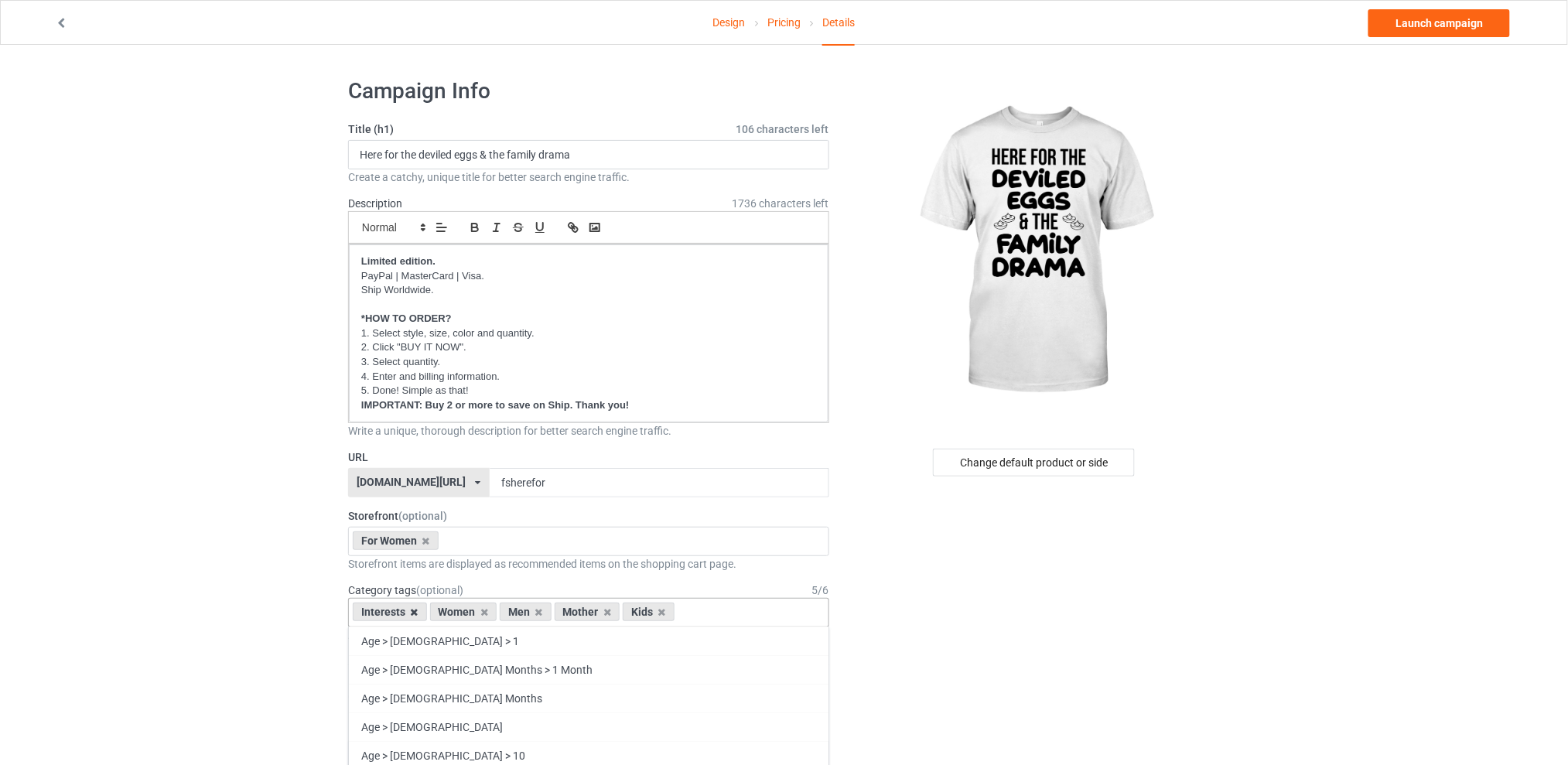
click at [414, 611] on icon at bounding box center [414, 611] width 8 height 10
click at [463, 611] on icon at bounding box center [461, 611] width 8 height 10
click at [474, 610] on icon at bounding box center [476, 611] width 8 height 10
click at [464, 614] on icon at bounding box center [461, 611] width 8 height 10
click at [1044, 463] on div "Change default product or side" at bounding box center [1033, 462] width 202 height 28
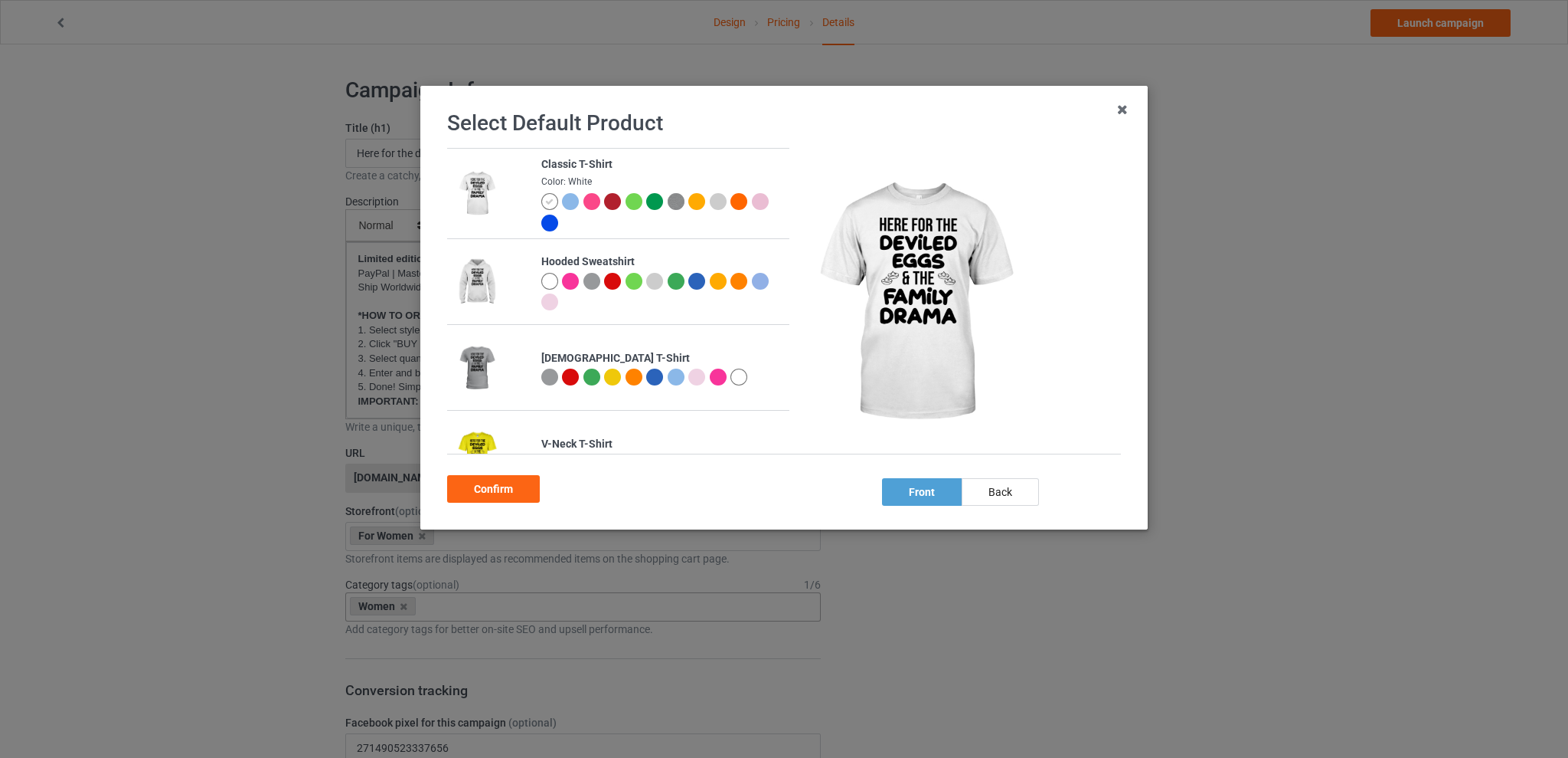
scroll to position [386, 0]
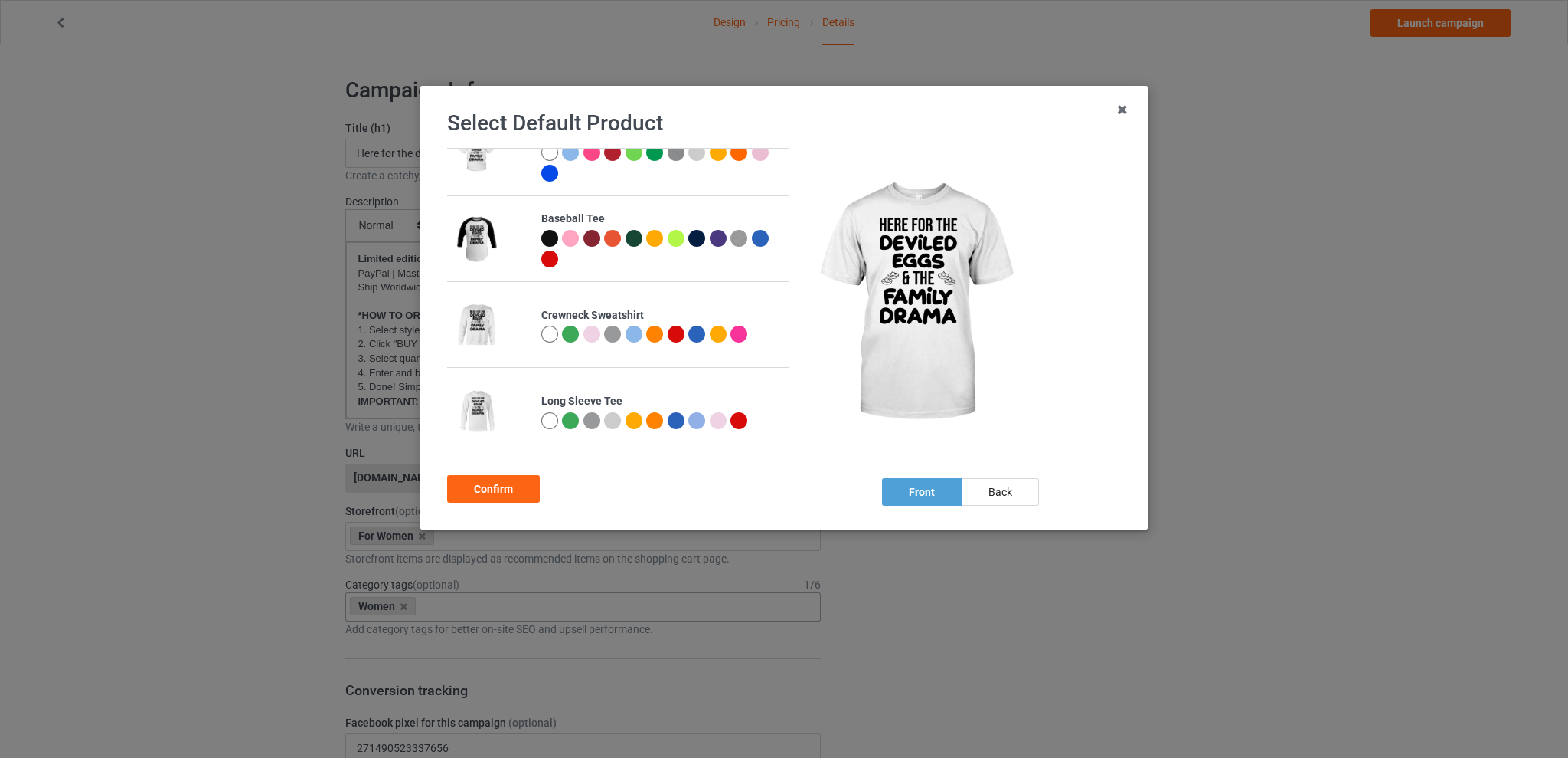
click at [567, 332] on div at bounding box center [570, 333] width 17 height 17
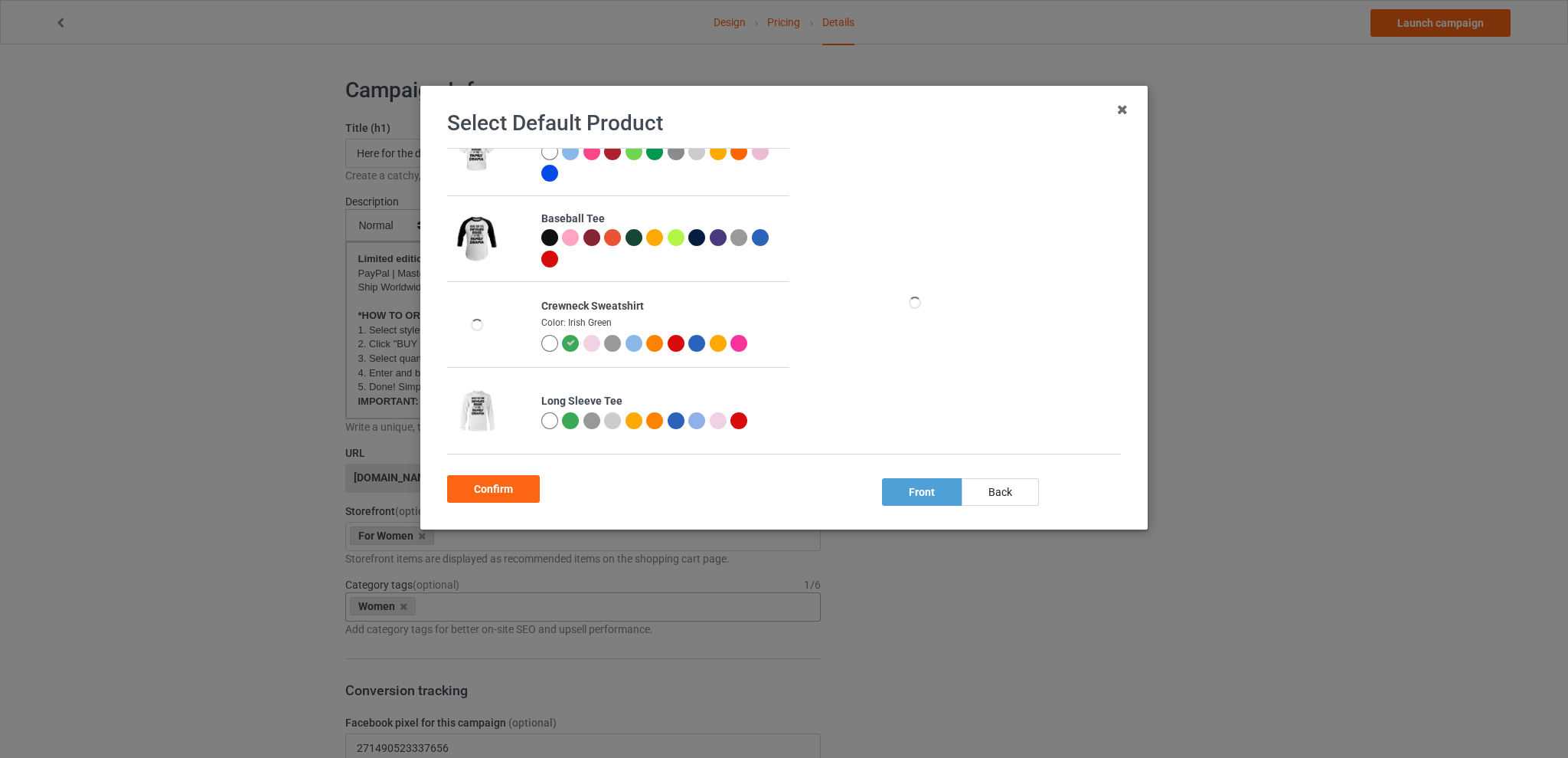
scroll to position [382, 0]
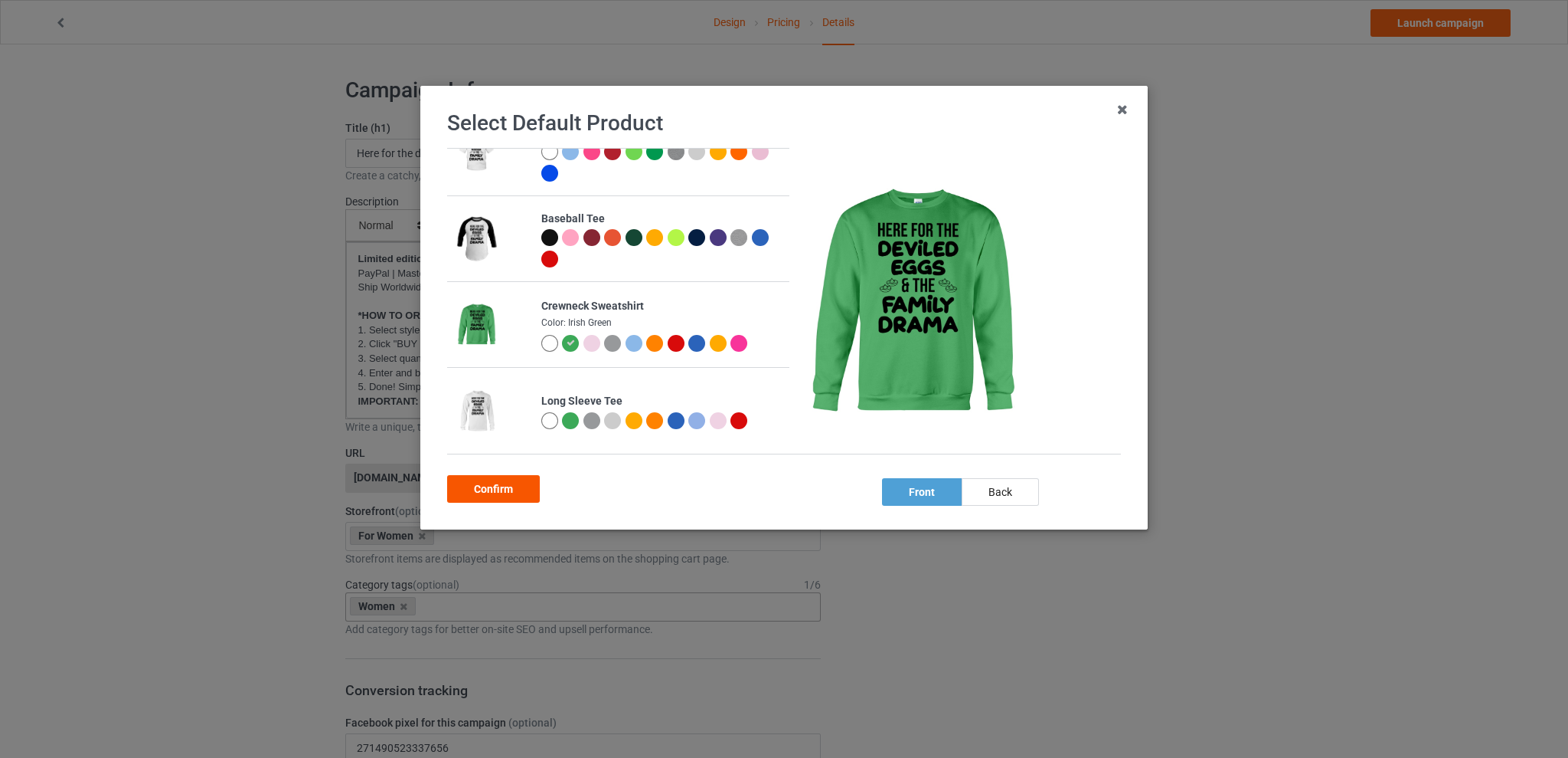
click at [495, 484] on div "Confirm" at bounding box center [493, 488] width 92 height 28
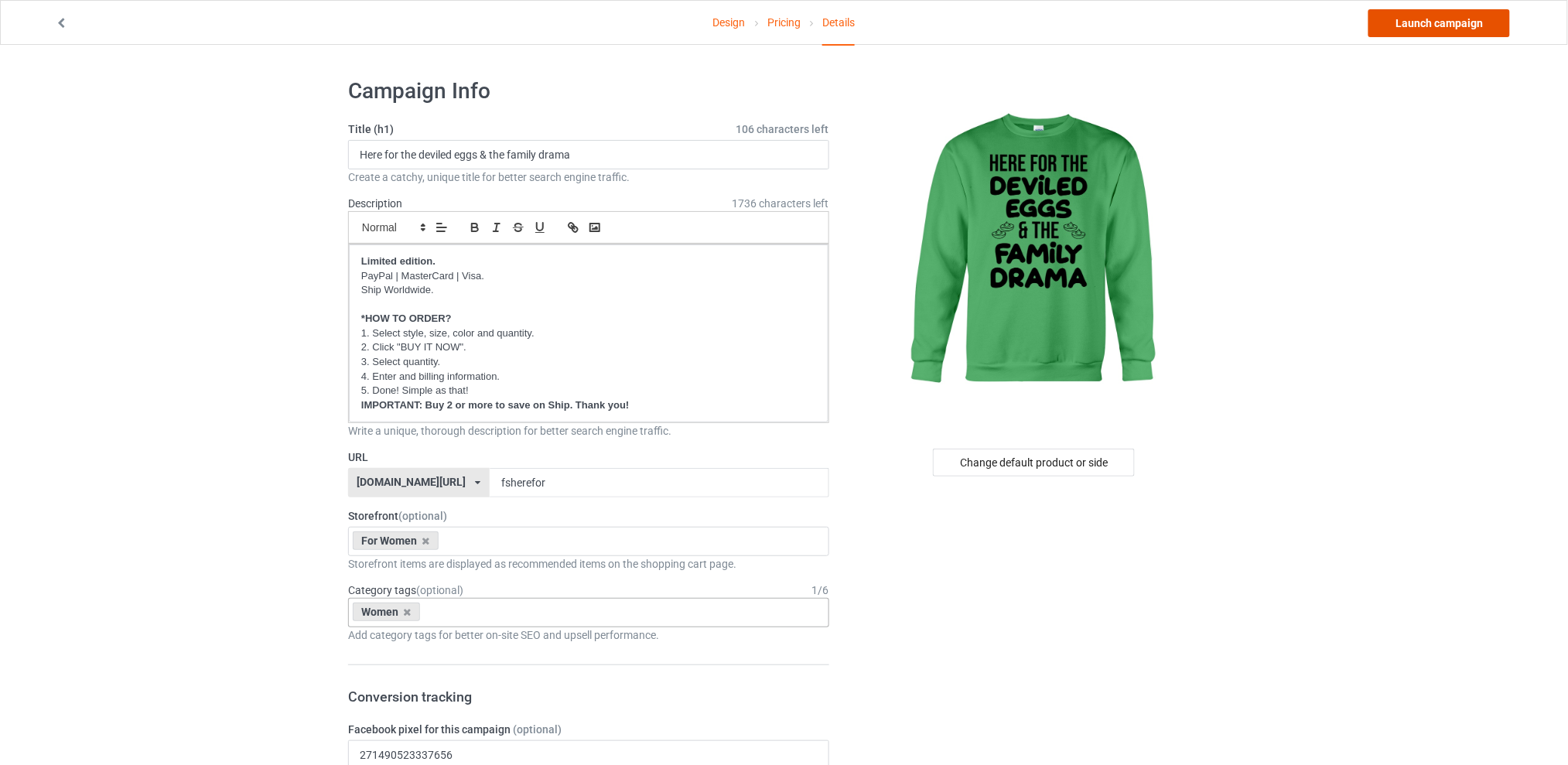
click at [1433, 21] on link "Launch campaign" at bounding box center [1440, 23] width 141 height 28
